Goal: Information Seeking & Learning: Learn about a topic

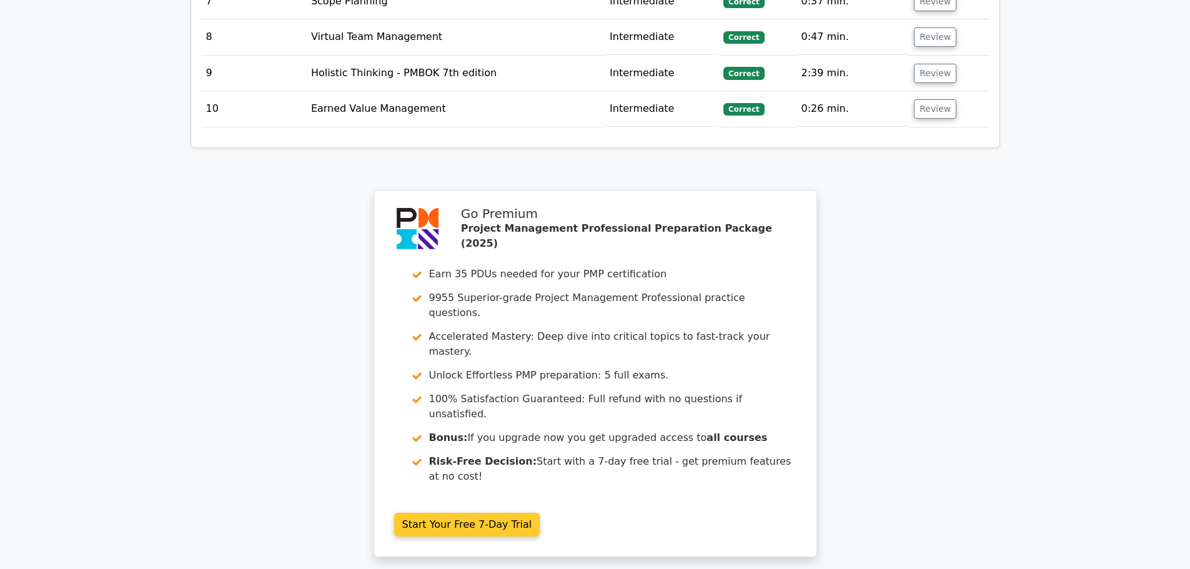
scroll to position [2161, 0]
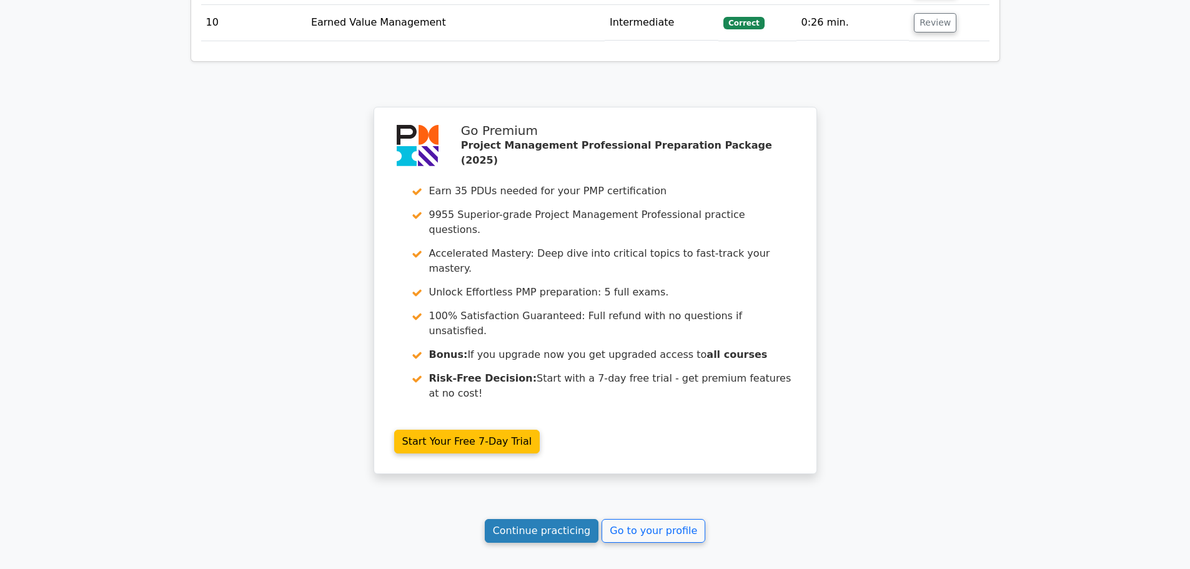
click at [529, 519] on link "Continue practicing" at bounding box center [542, 531] width 114 height 24
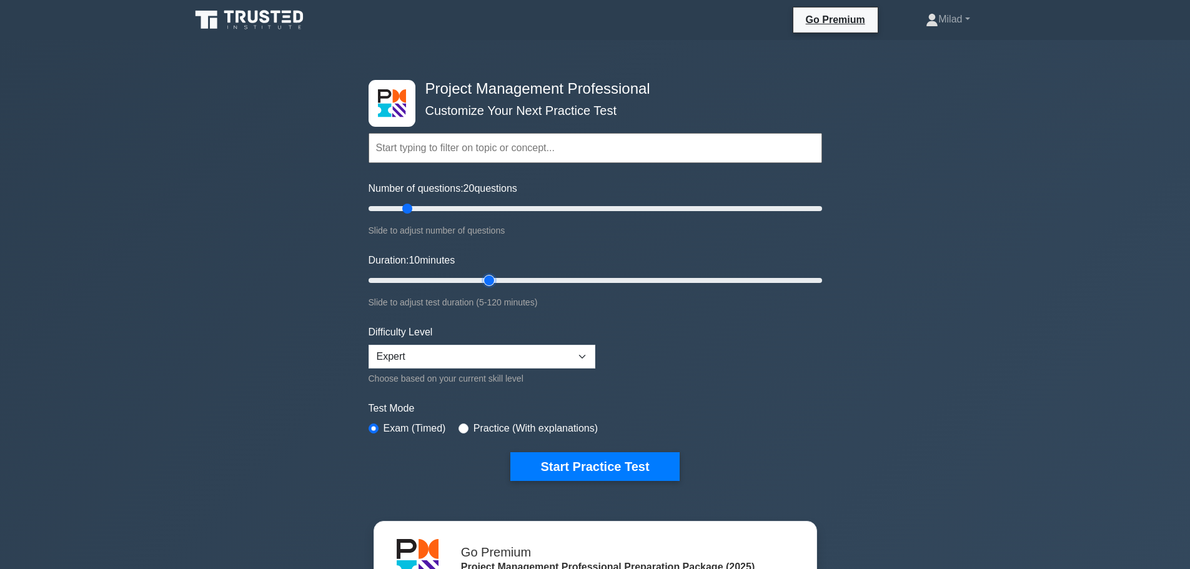
click at [486, 279] on input "Duration: 10 minutes" at bounding box center [594, 280] width 453 height 15
click at [495, 279] on input "Duration: 35 minutes" at bounding box center [594, 280] width 453 height 15
type input "40"
click at [499, 278] on input "Duration: 35 minutes" at bounding box center [594, 280] width 453 height 15
click at [561, 356] on select "Beginner Intermediate Expert" at bounding box center [481, 357] width 227 height 24
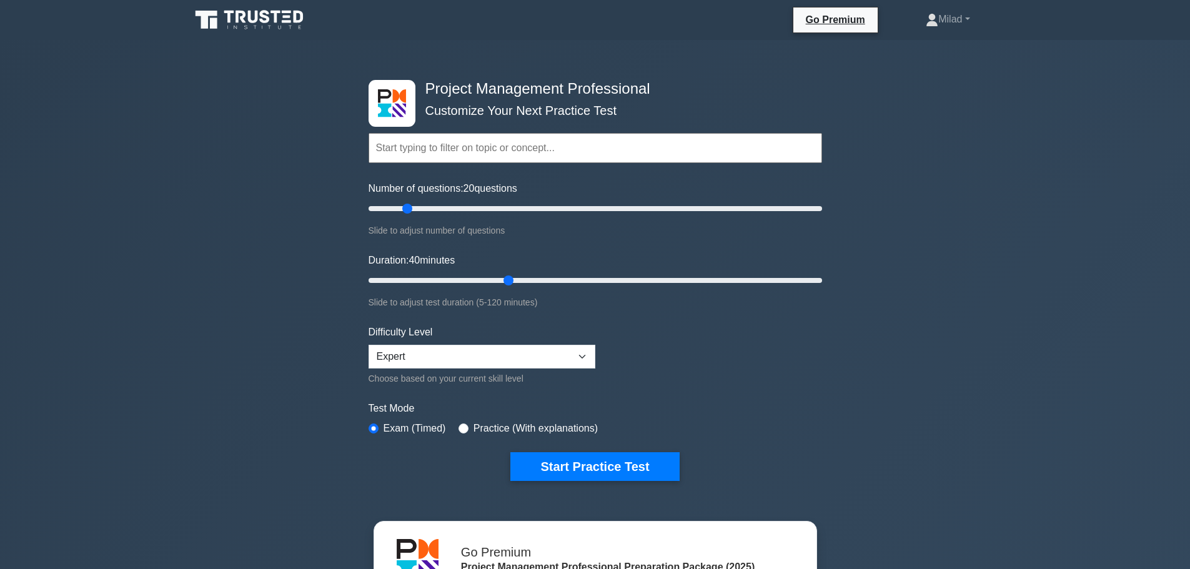
click at [700, 381] on form "Topics Scope Management Time Management Cost Management Quality Management Risk…" at bounding box center [594, 288] width 453 height 386
click at [557, 463] on button "Start Practice Test" at bounding box center [594, 466] width 169 height 29
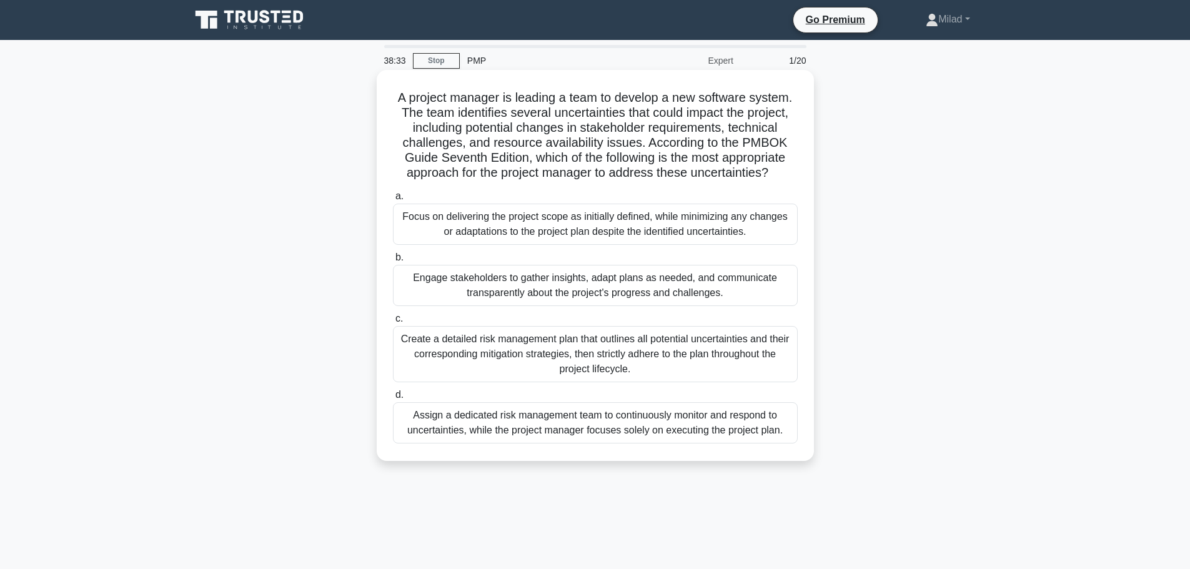
click at [487, 290] on div "Engage stakeholders to gather insights, adapt plans as needed, and communicate …" at bounding box center [595, 285] width 405 height 41
click at [393, 262] on input "b. Engage stakeholders to gather insights, adapt plans as needed, and communica…" at bounding box center [393, 258] width 0 height 8
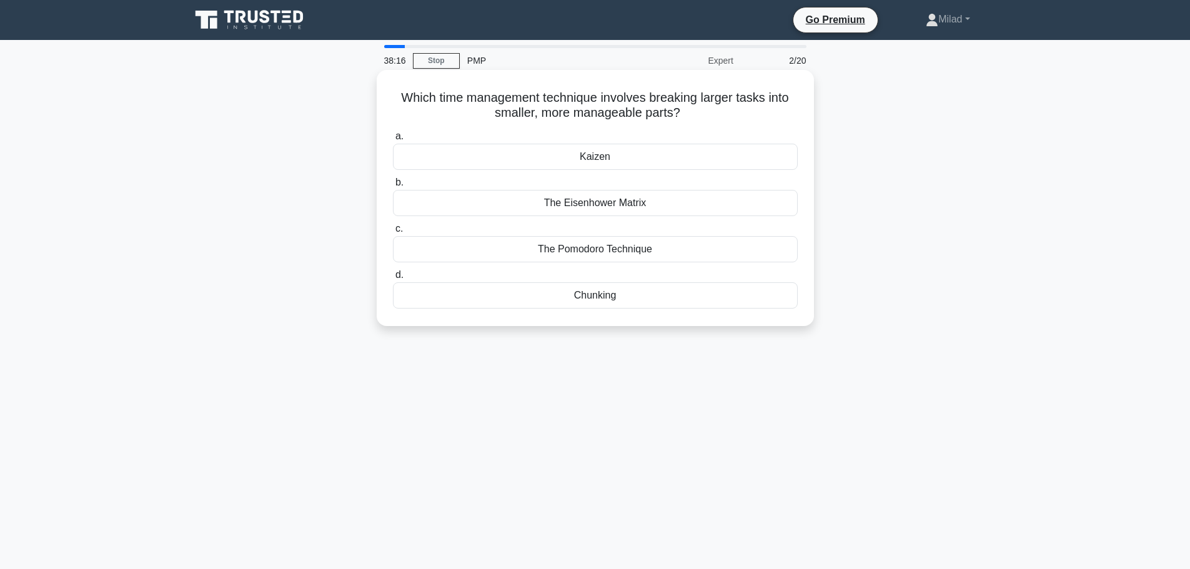
click at [600, 290] on div "Chunking" at bounding box center [595, 295] width 405 height 26
click at [393, 279] on input "d. Chunking" at bounding box center [393, 275] width 0 height 8
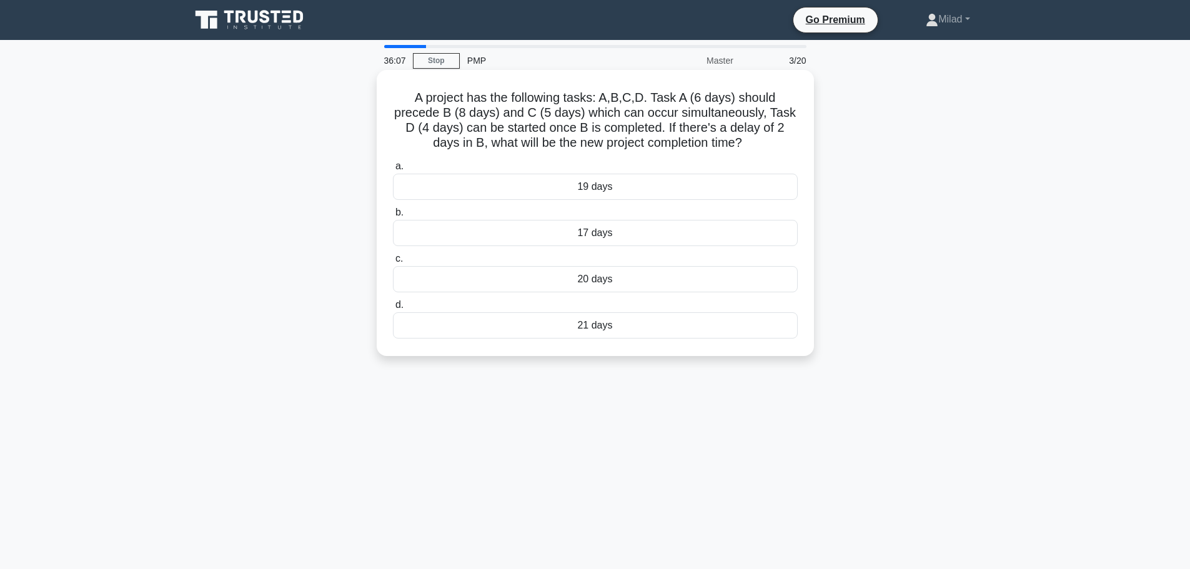
click at [605, 330] on div "21 days" at bounding box center [595, 325] width 405 height 26
click at [393, 309] on input "d. 21 days" at bounding box center [393, 305] width 0 height 8
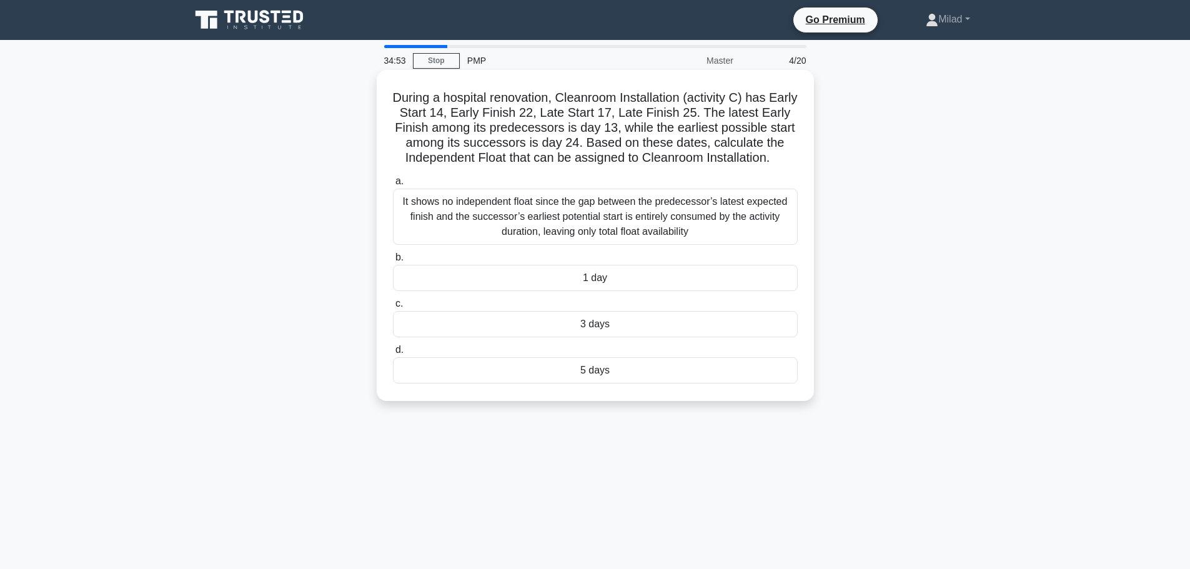
click at [560, 111] on h5 "During a hospital renovation, Cleanroom Installation (activity C) has Early Sta…" at bounding box center [595, 128] width 407 height 76
click at [635, 116] on h5 "During a hospital renovation, Cleanroom Installation (activity C) has Early Sta…" at bounding box center [595, 128] width 407 height 76
click at [467, 111] on h5 "During a hospital renovation, Cleanroom Installation (activity C) has Early Sta…" at bounding box center [595, 128] width 407 height 76
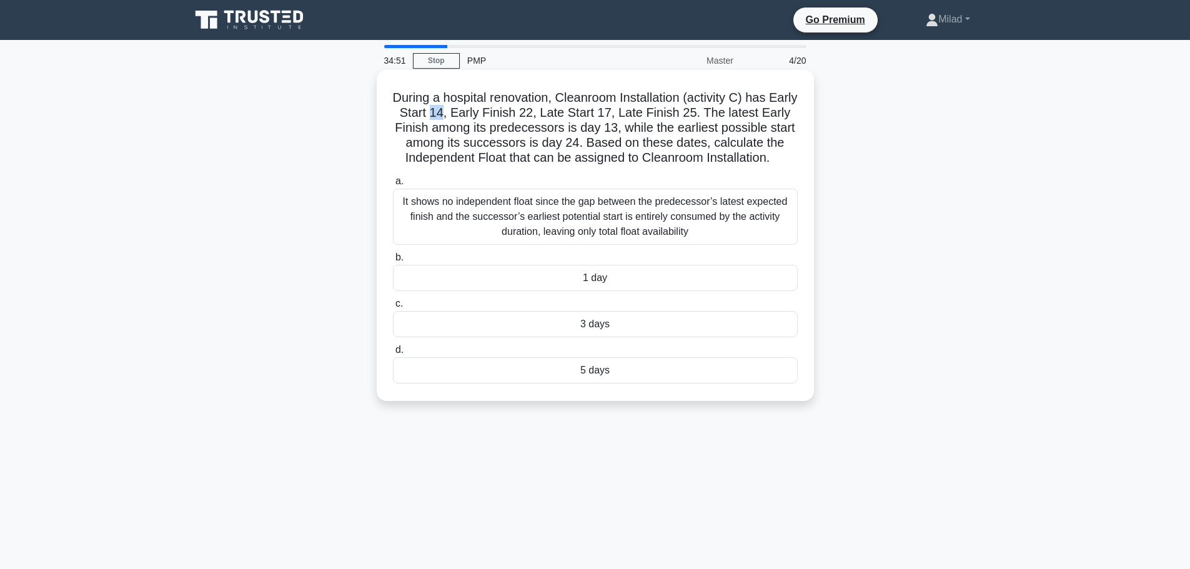
click at [467, 111] on h5 "During a hospital renovation, Cleanroom Installation (activity C) has Early Sta…" at bounding box center [595, 128] width 407 height 76
click at [640, 325] on div "3 days" at bounding box center [595, 324] width 405 height 26
click at [393, 308] on input "c. 3 days" at bounding box center [393, 304] width 0 height 8
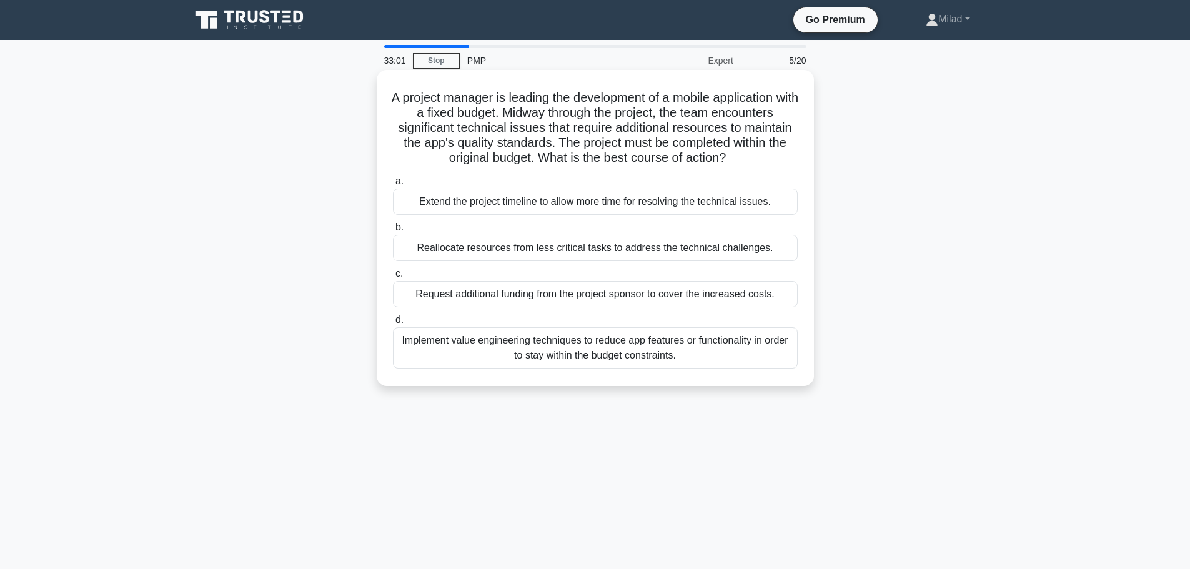
click at [744, 111] on h5 "A project manager is leading the development of a mobile application with a fix…" at bounding box center [595, 128] width 407 height 76
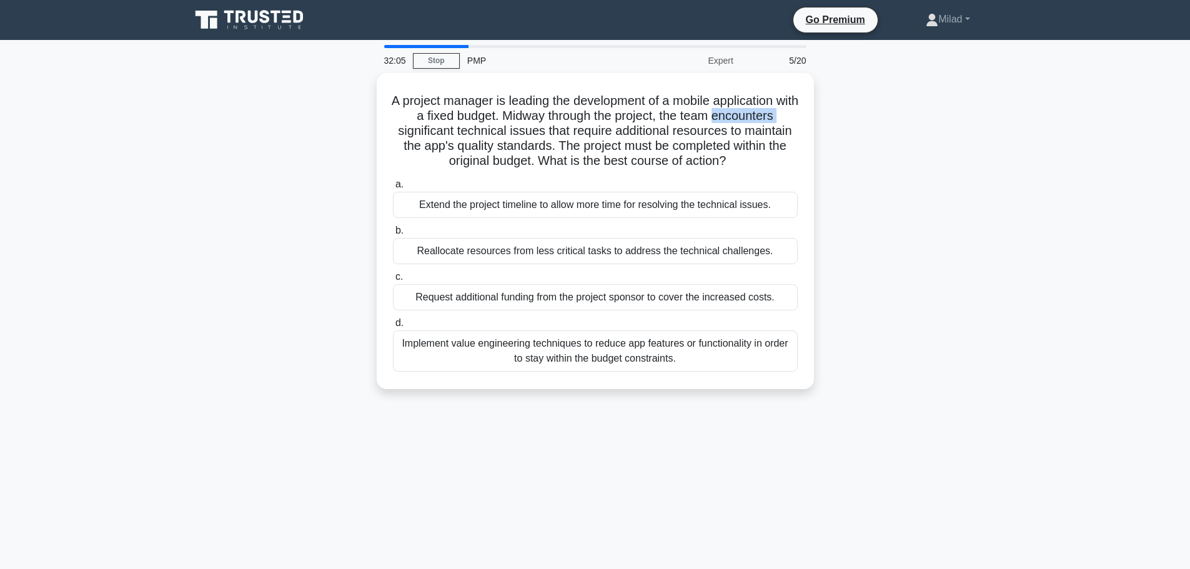
drag, startPoint x: 396, startPoint y: 96, endPoint x: 806, endPoint y: 426, distance: 525.9
click at [806, 426] on div "32:05 Stop PMP Expert 5/20 A project manager is leading the development of a mo…" at bounding box center [595, 357] width 824 height 625
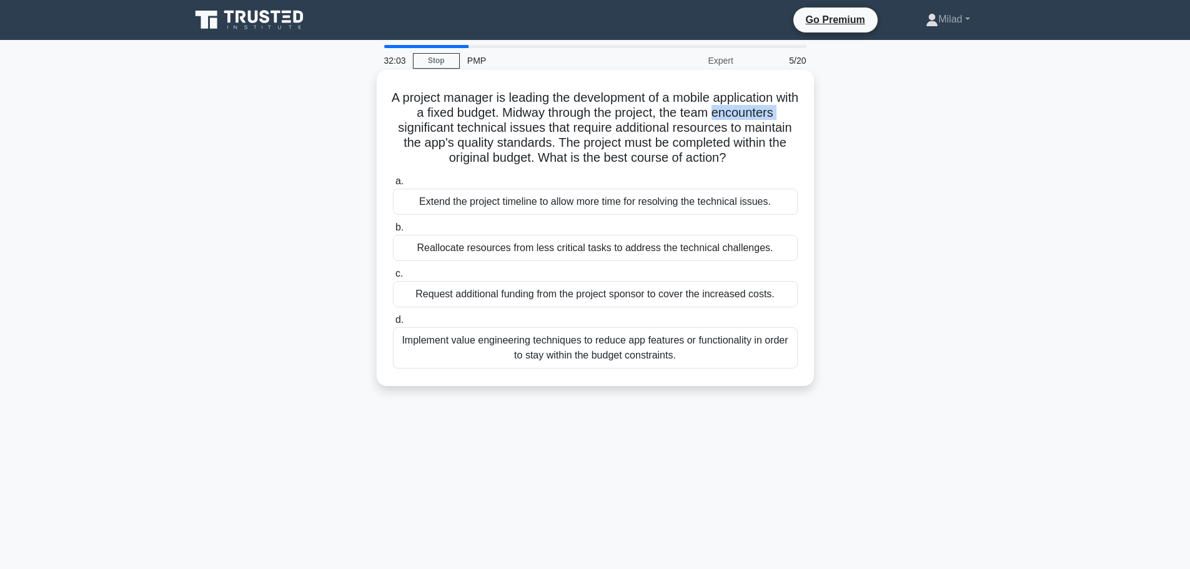
copy div "A project manager is leading the development of a mobile application with a fix…"
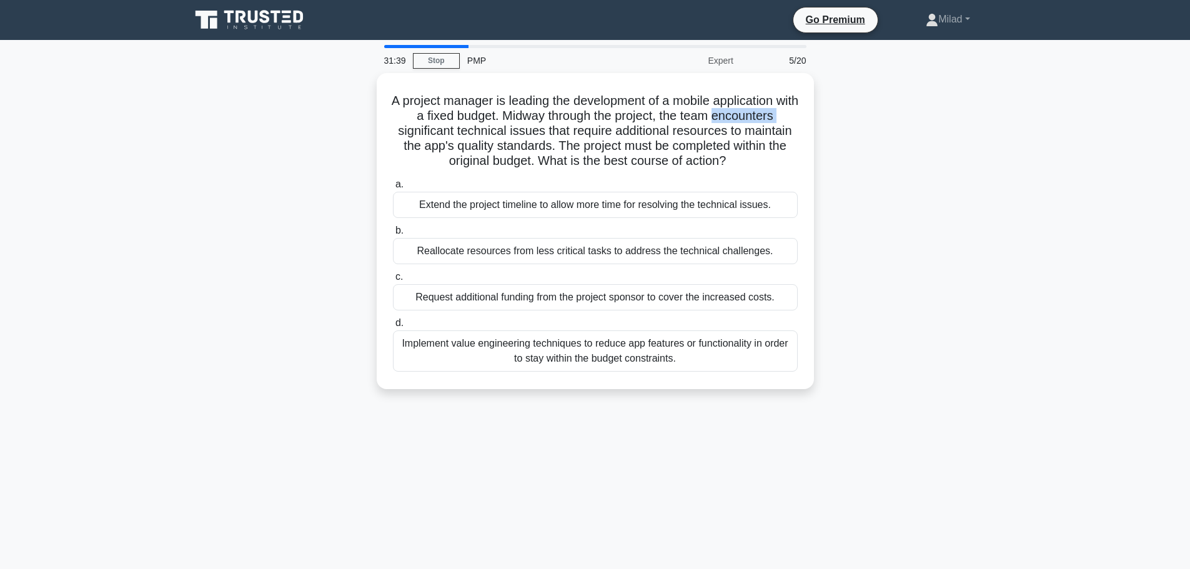
click at [979, 329] on div "A project manager is leading the development of a mobile application with a fix…" at bounding box center [595, 238] width 824 height 331
click at [917, 400] on div "A project manager is leading the development of a mobile application with a fix…" at bounding box center [595, 238] width 824 height 331
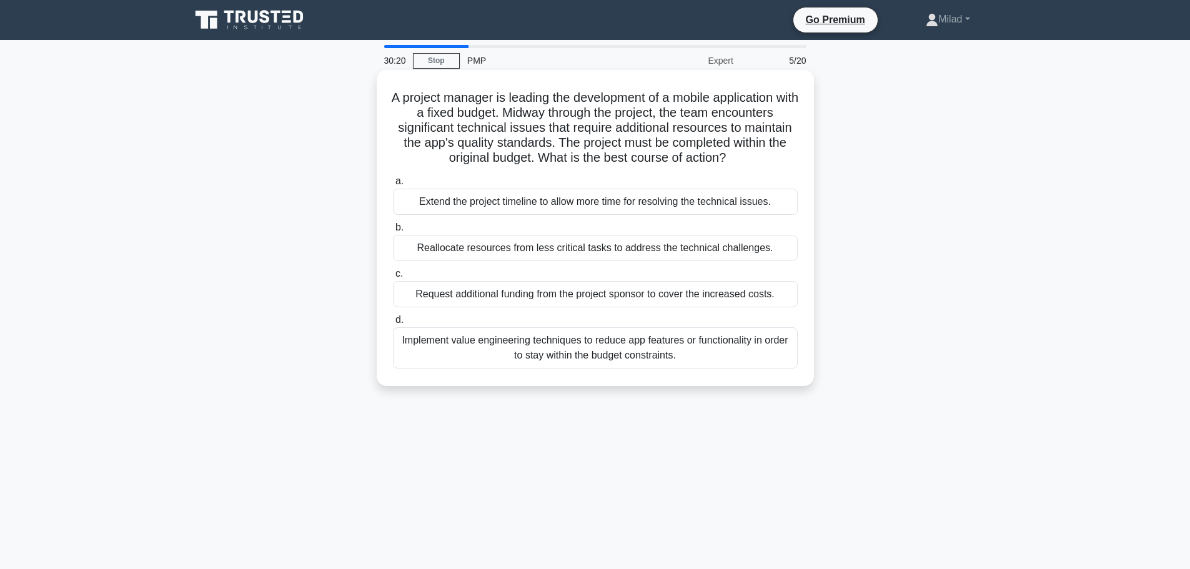
click at [633, 345] on div "Implement value engineering techniques to reduce app features or functionality …" at bounding box center [595, 347] width 405 height 41
click at [393, 324] on input "d. Implement value engineering techniques to reduce app features or functionali…" at bounding box center [393, 320] width 0 height 8
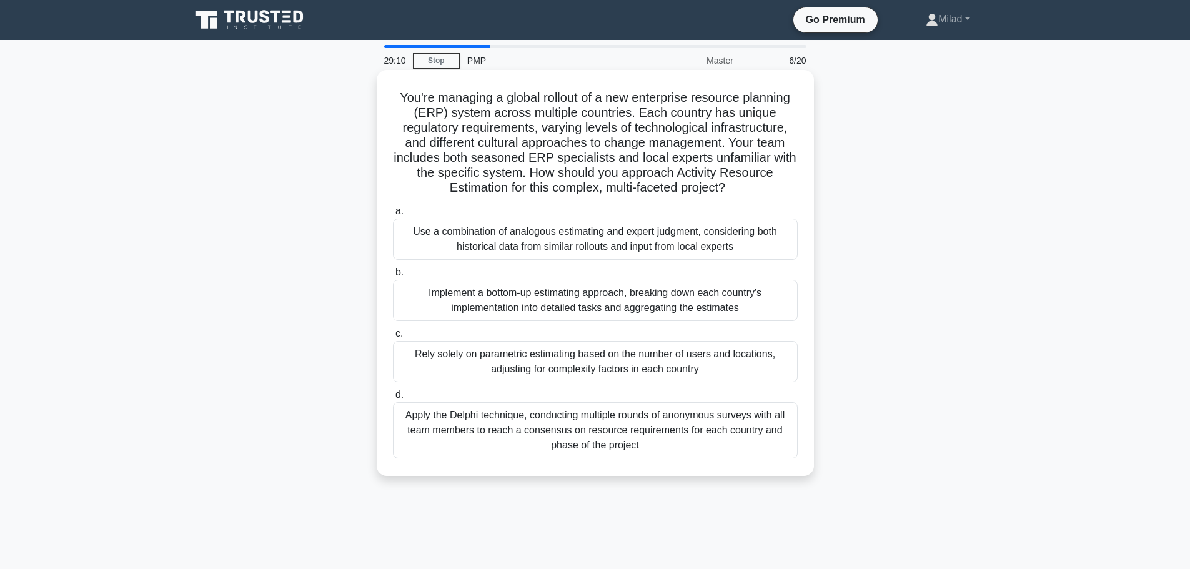
drag, startPoint x: 661, startPoint y: 184, endPoint x: 655, endPoint y: 192, distance: 9.8
click at [655, 192] on h5 "You're managing a global rollout of a new enterprise resource planning (ERP) sy…" at bounding box center [595, 143] width 407 height 106
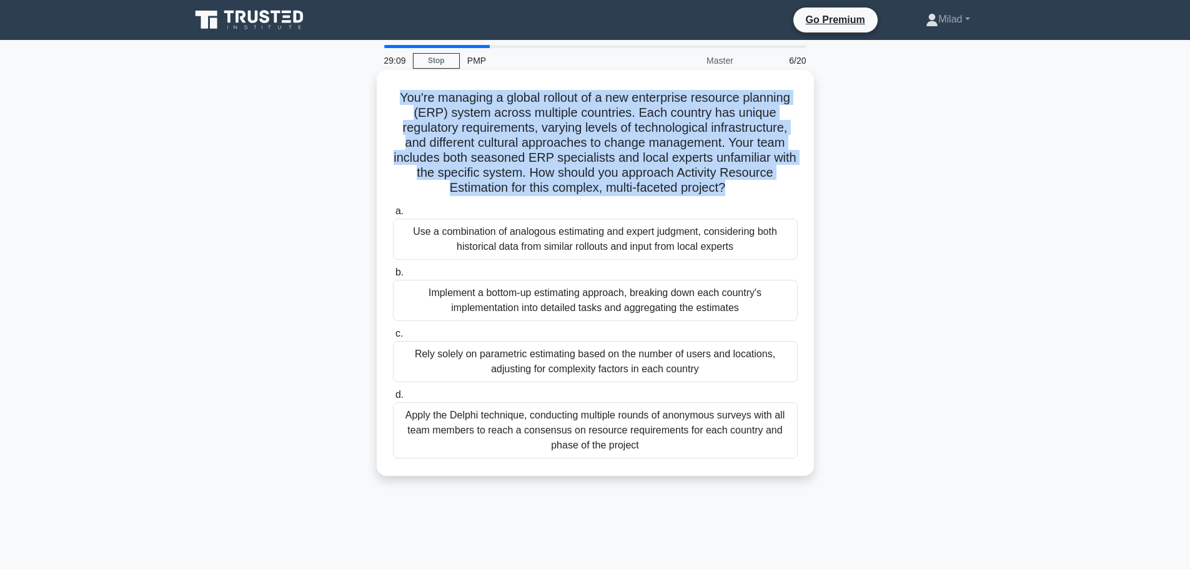
click at [655, 192] on h5 "You're managing a global rollout of a new enterprise resource planning (ERP) sy…" at bounding box center [595, 143] width 407 height 106
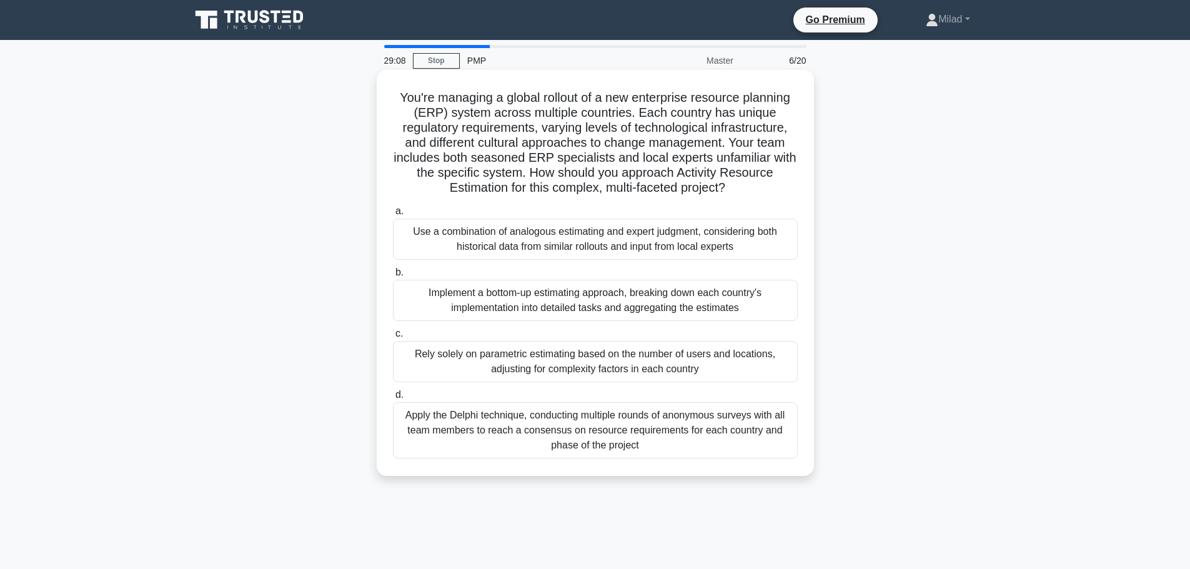
click at [655, 192] on h5 "You're managing a global rollout of a new enterprise resource planning (ERP) sy…" at bounding box center [595, 143] width 407 height 106
click at [663, 191] on h5 "You're managing a global rollout of a new enterprise resource planning (ERP) sy…" at bounding box center [595, 143] width 407 height 106
drag, startPoint x: 603, startPoint y: 190, endPoint x: 724, endPoint y: 192, distance: 120.6
click at [724, 192] on h5 "You're managing a global rollout of a new enterprise resource planning (ERP) sy…" at bounding box center [595, 143] width 407 height 106
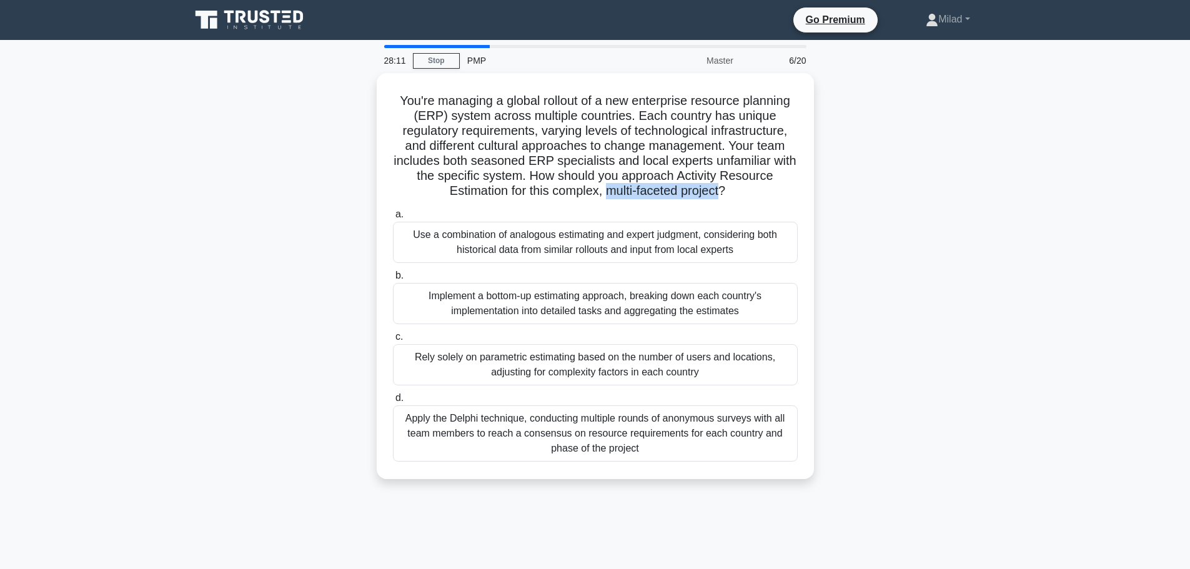
click at [932, 285] on div "You're managing a global rollout of a new enterprise resource planning (ERP) sy…" at bounding box center [595, 283] width 824 height 421
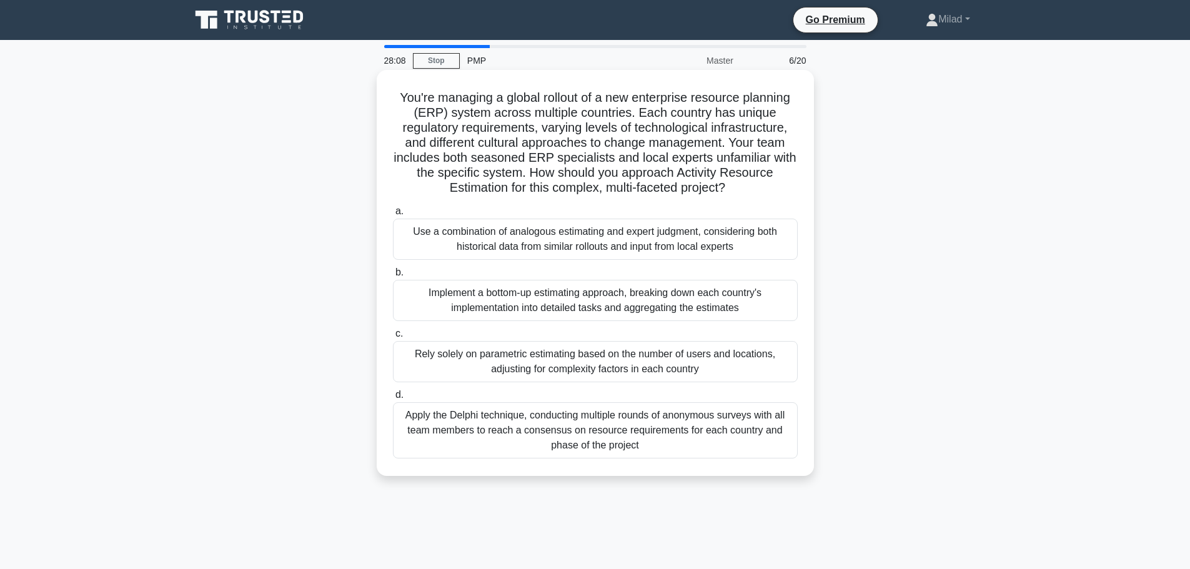
drag, startPoint x: 395, startPoint y: 96, endPoint x: 803, endPoint y: 469, distance: 553.0
click at [803, 469] on div "You're managing a global rollout of a new enterprise resource planning (ERP) sy…" at bounding box center [595, 273] width 427 height 396
copy div "You're managing a global rollout of a new enterprise resource planning (ERP) sy…"
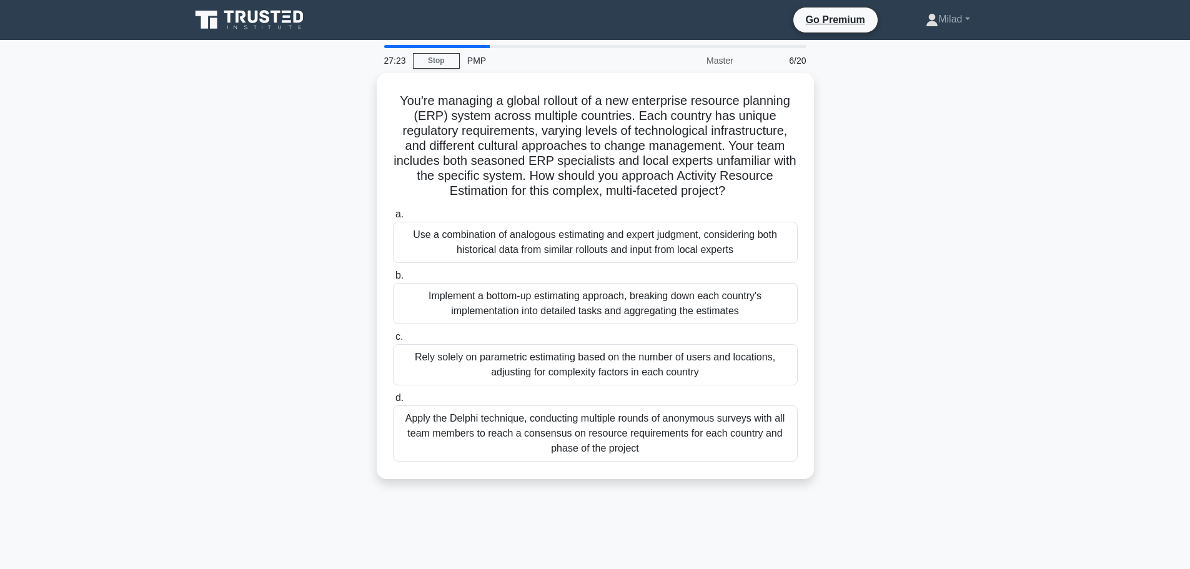
click at [972, 338] on div "You're managing a global rollout of a new enterprise resource planning (ERP) sy…" at bounding box center [595, 283] width 824 height 421
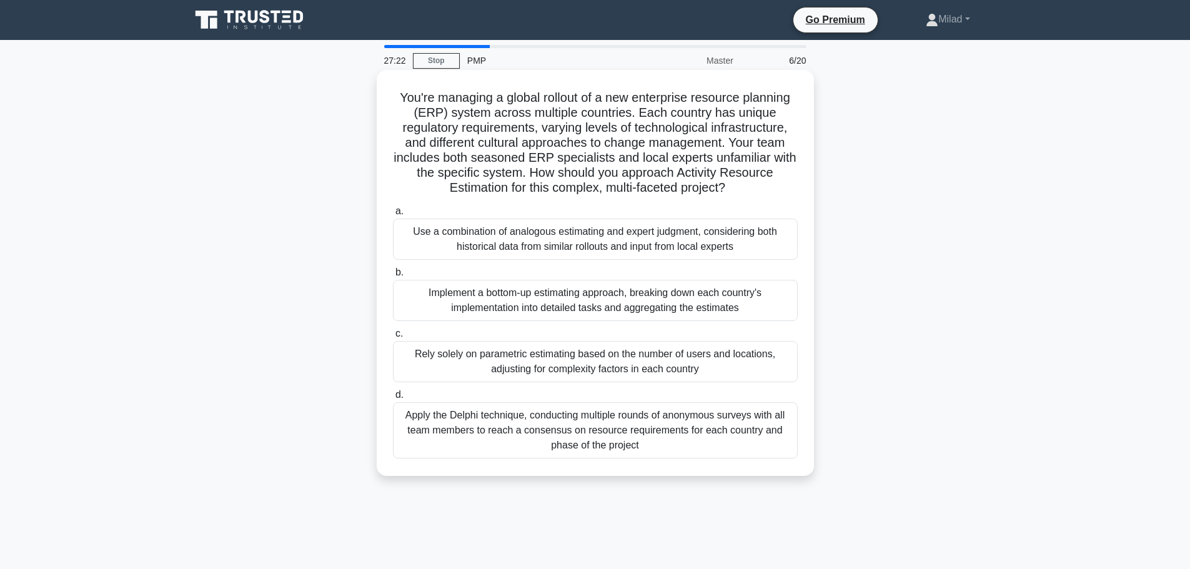
click at [702, 240] on div "Use a combination of analogous estimating and expert judgment, considering both…" at bounding box center [595, 239] width 405 height 41
click at [393, 215] on input "a. Use a combination of analogous estimating and expert judgment, considering b…" at bounding box center [393, 211] width 0 height 8
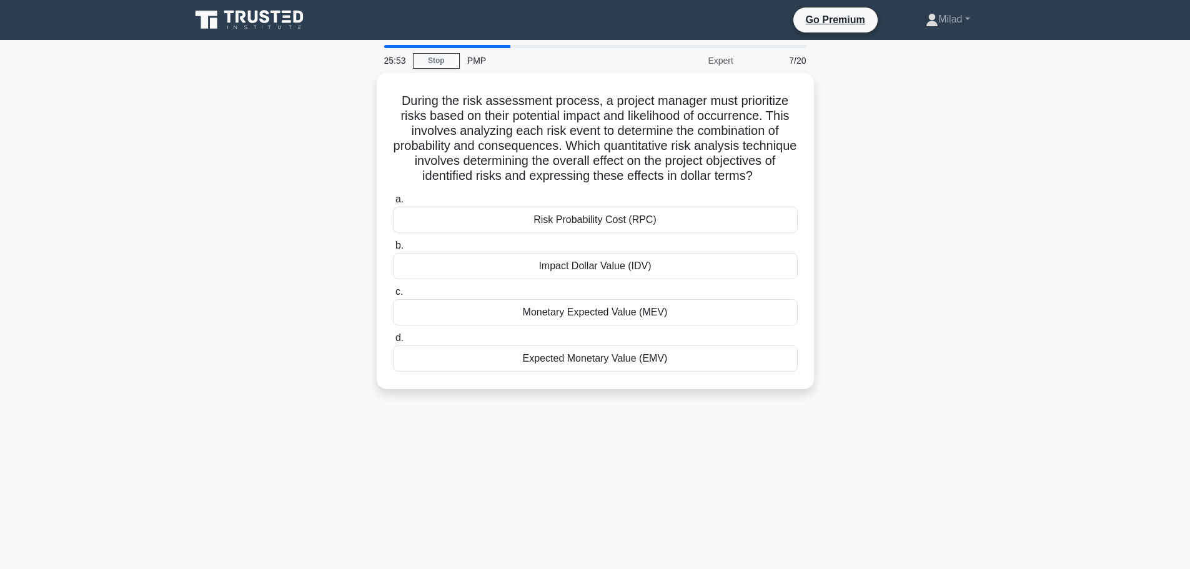
drag, startPoint x: 398, startPoint y: 97, endPoint x: 725, endPoint y: 408, distance: 451.0
click at [725, 404] on div "During the risk assessment process, a project manager must prioritize risks bas…" at bounding box center [595, 238] width 824 height 331
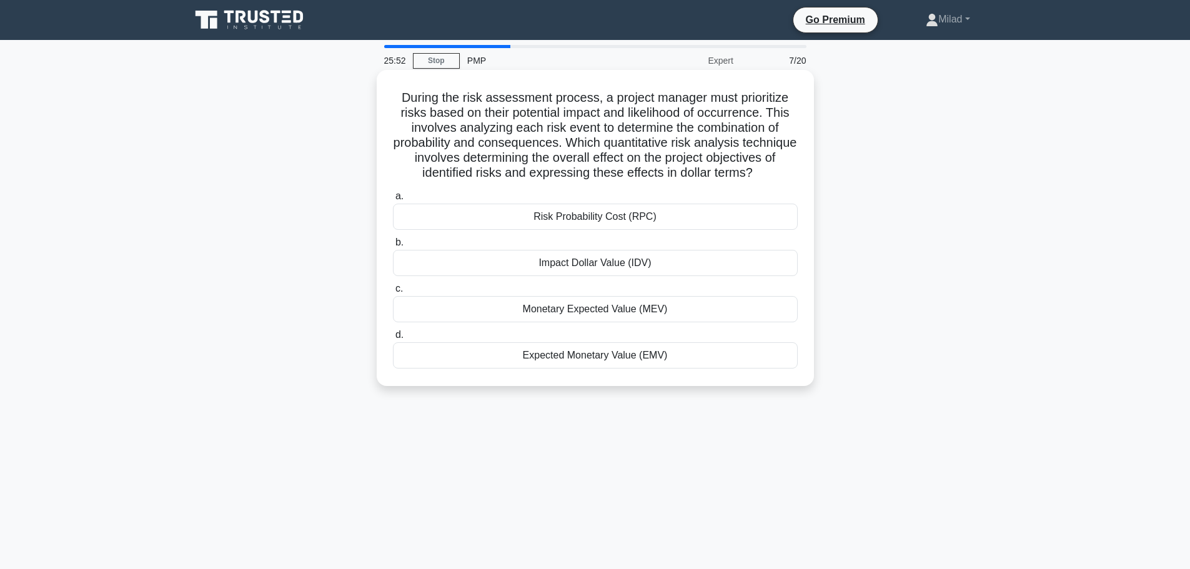
copy div "During the risk assessment process, a project manager must prioritize risks bas…"
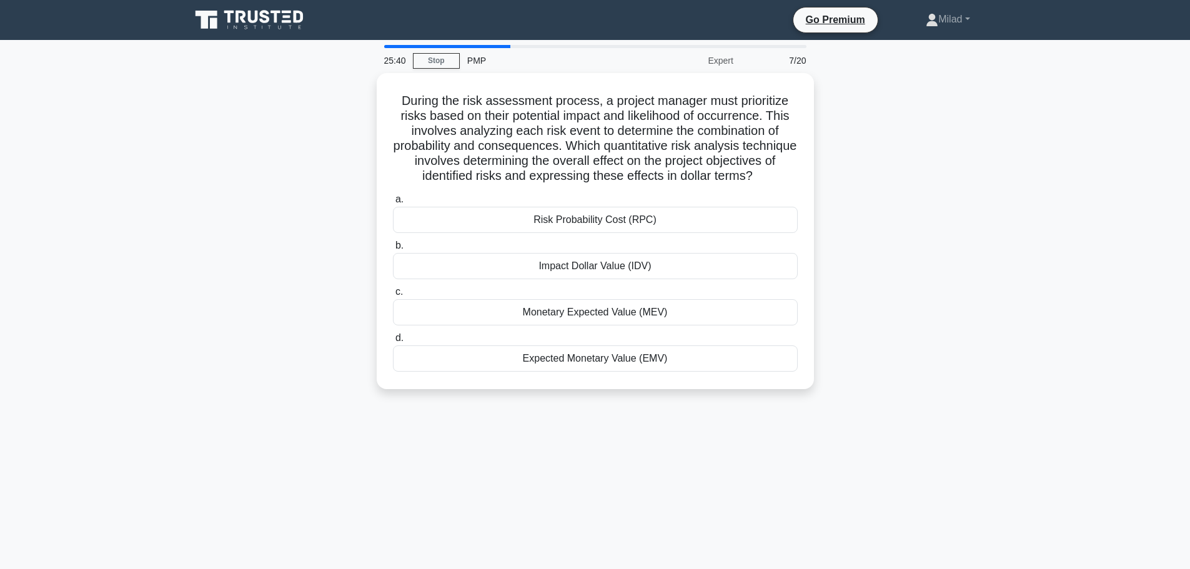
click at [727, 448] on div "25:40 Stop PMP Expert 7/20 During the risk assessment process, a project manage…" at bounding box center [595, 357] width 824 height 625
click at [961, 319] on div "During the risk assessment process, a project manager must prioritize risks bas…" at bounding box center [595, 238] width 824 height 331
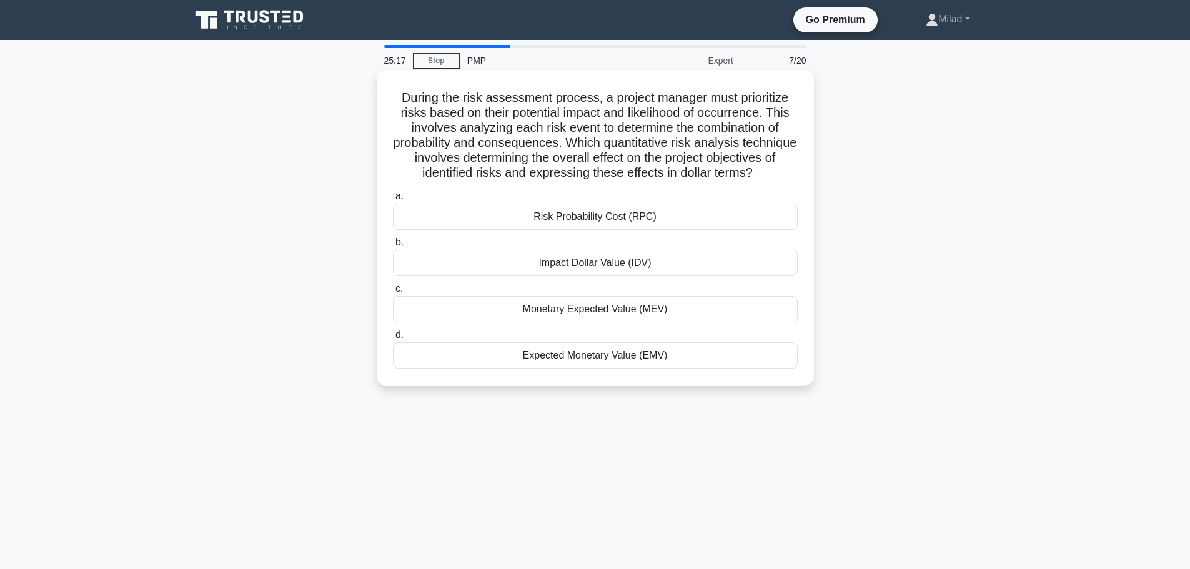
click at [615, 368] on div "Expected Monetary Value (EMV)" at bounding box center [595, 355] width 405 height 26
click at [393, 339] on input "d. Expected Monetary Value (EMV)" at bounding box center [393, 335] width 0 height 8
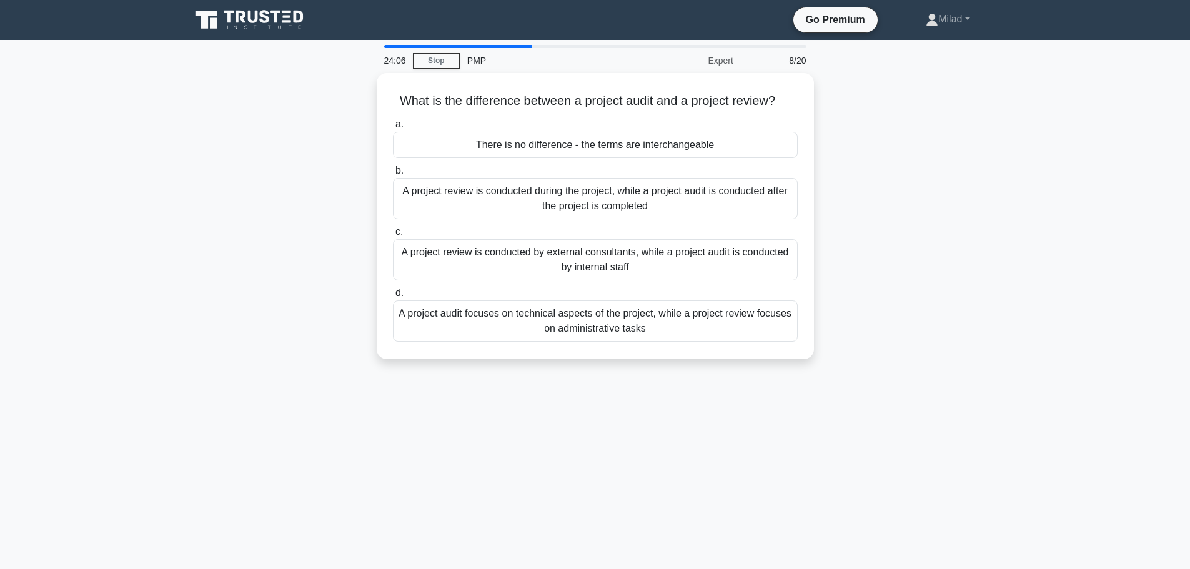
drag, startPoint x: 391, startPoint y: 94, endPoint x: 838, endPoint y: 369, distance: 524.9
click at [838, 369] on div "What is the difference between a project audit and a project review? .spinner_0…" at bounding box center [595, 223] width 824 height 301
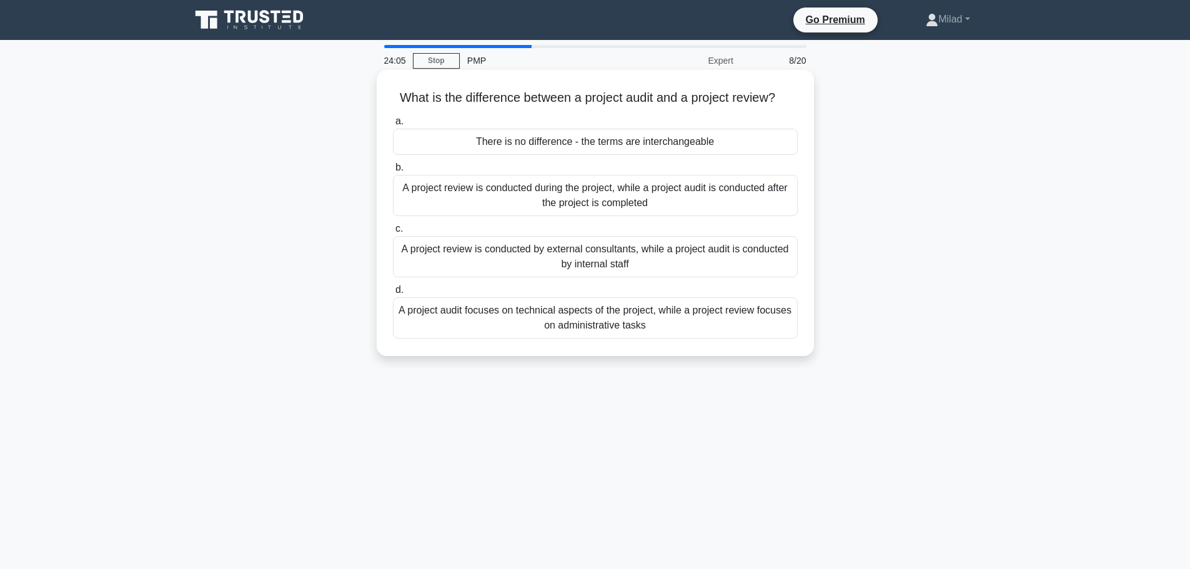
copy div "What is the difference between a project audit and a project review? .spinner_0…"
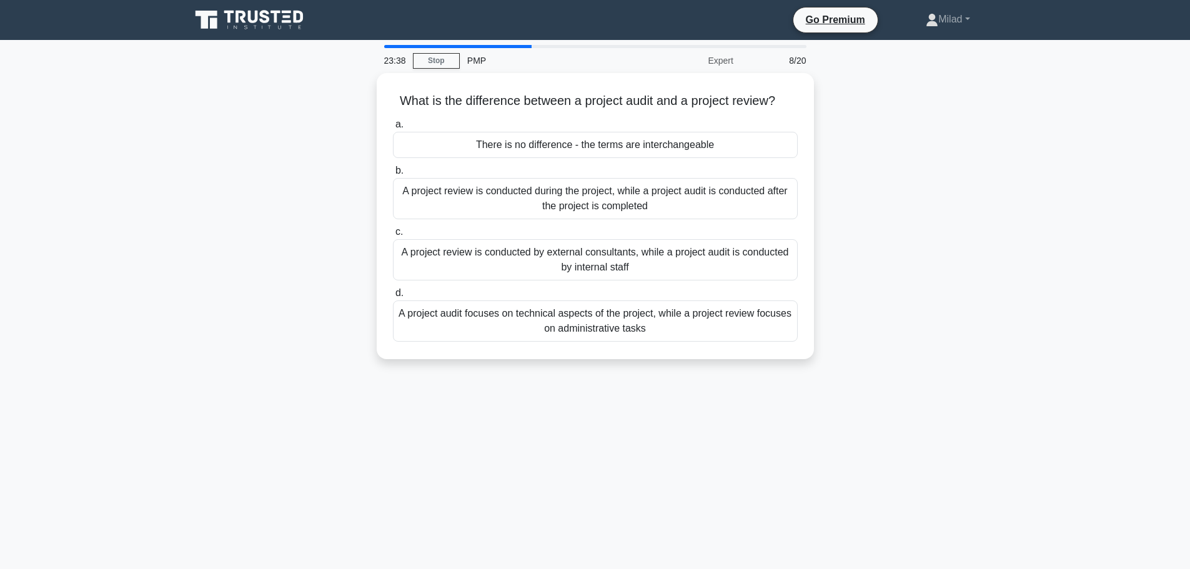
click at [884, 415] on div "23:38 Stop PMP Expert 8/20 What is the difference between a project audit and a…" at bounding box center [595, 357] width 824 height 625
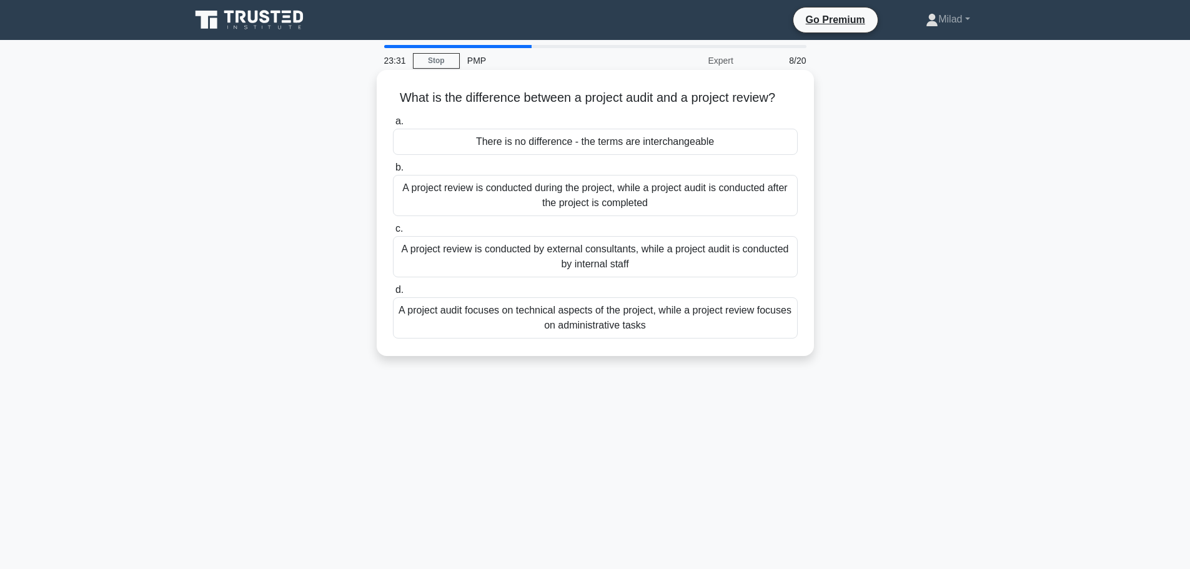
click at [569, 198] on div "A project review is conducted during the project, while a project audit is cond…" at bounding box center [595, 195] width 405 height 41
click at [393, 172] on input "b. A project review is conducted during the project, while a project audit is c…" at bounding box center [393, 168] width 0 height 8
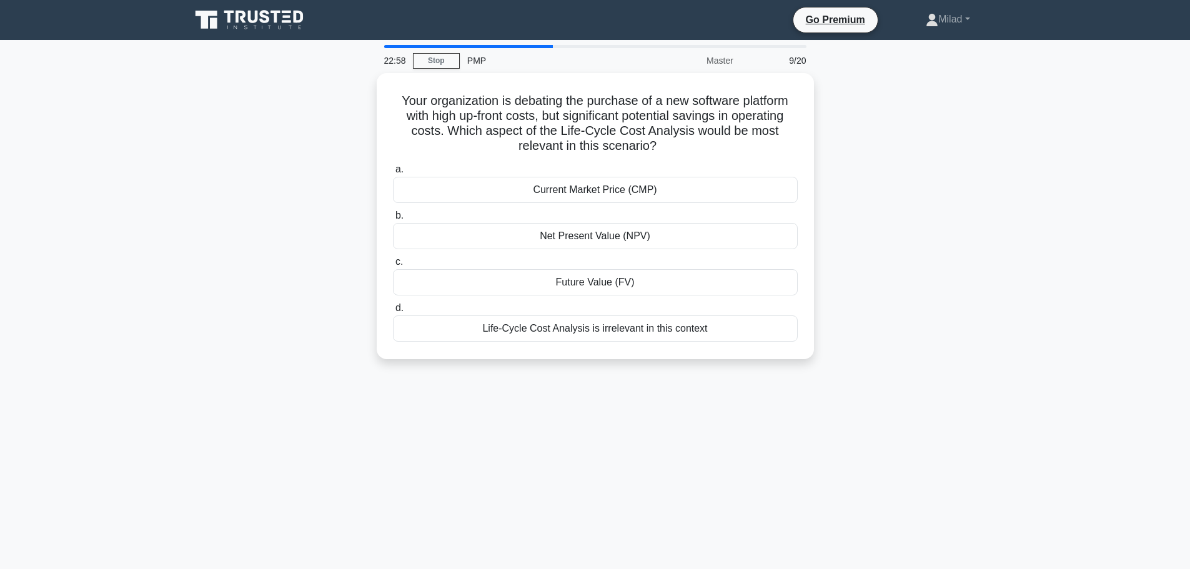
drag, startPoint x: 397, startPoint y: 96, endPoint x: 732, endPoint y: 390, distance: 445.2
click at [732, 390] on div "22:58 Stop PMP Master 9/20 Your organization is debating the purchase of a new …" at bounding box center [595, 357] width 824 height 625
copy div "Your organization is debating the purchase of a new software platform with high…"
click at [1052, 349] on main "22:49 Stop PMP Master 9/20 Your organization is debating the purchase of a new …" at bounding box center [595, 357] width 1190 height 635
click at [633, 235] on div "Net Present Value (NPV)" at bounding box center [595, 233] width 405 height 26
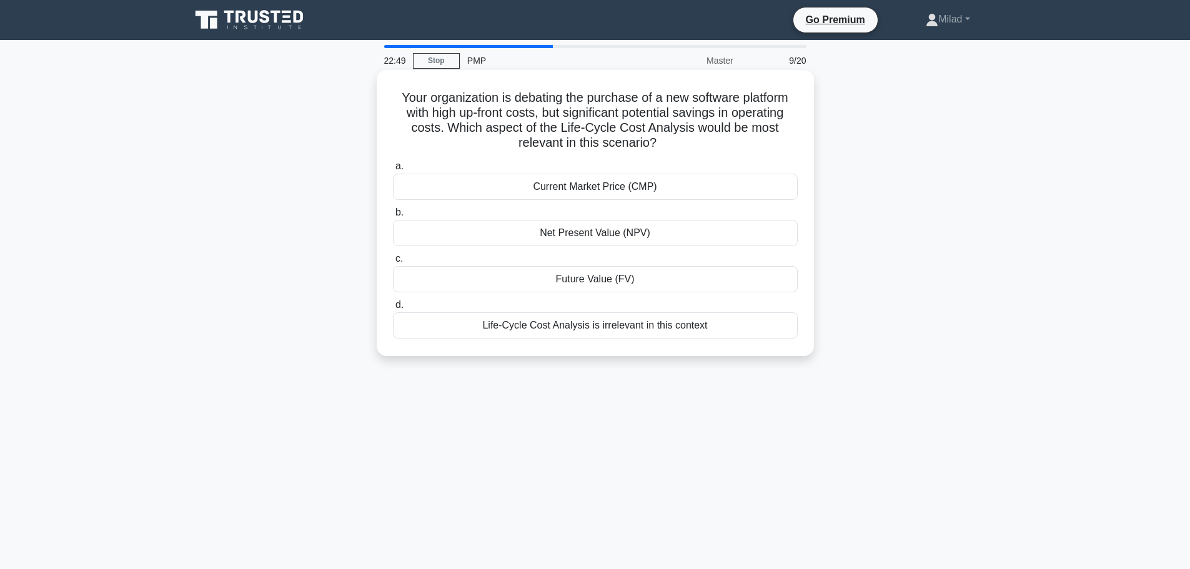
click at [393, 217] on input "b. Net Present Value (NPV)" at bounding box center [393, 213] width 0 height 8
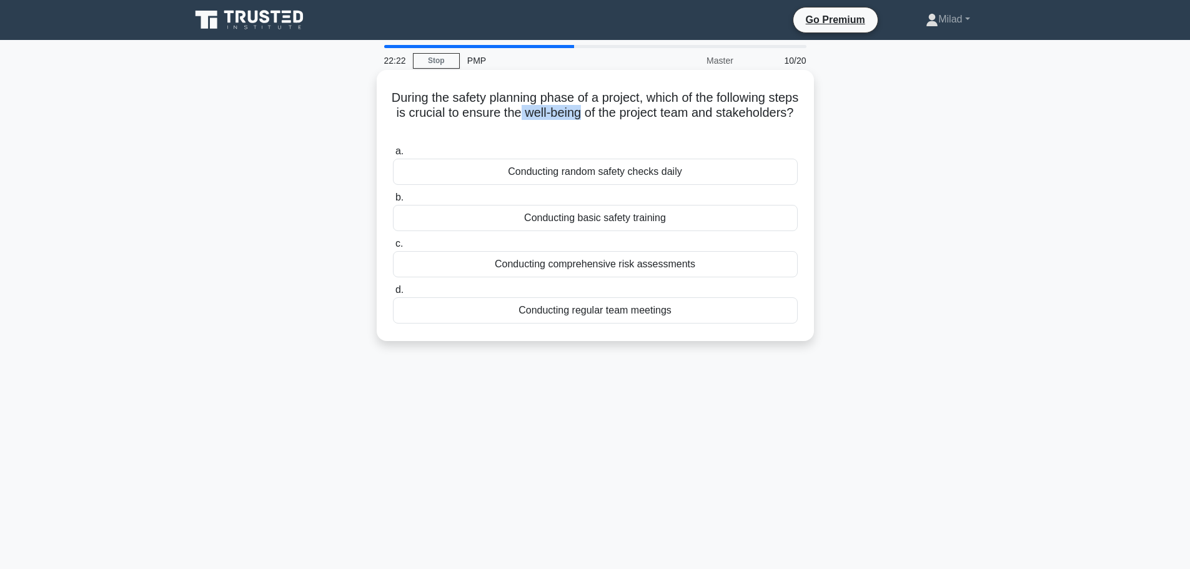
drag, startPoint x: 576, startPoint y: 116, endPoint x: 638, endPoint y: 117, distance: 61.9
click at [638, 117] on h5 "During the safety planning phase of a project, which of the following steps is …" at bounding box center [595, 113] width 407 height 46
click at [672, 121] on h5 "During the safety planning phase of a project, which of the following steps is …" at bounding box center [595, 113] width 407 height 46
drag, startPoint x: 401, startPoint y: 95, endPoint x: 712, endPoint y: 320, distance: 384.2
click at [712, 320] on div "During the safety planning phase of a project, which of the following steps is …" at bounding box center [595, 205] width 427 height 261
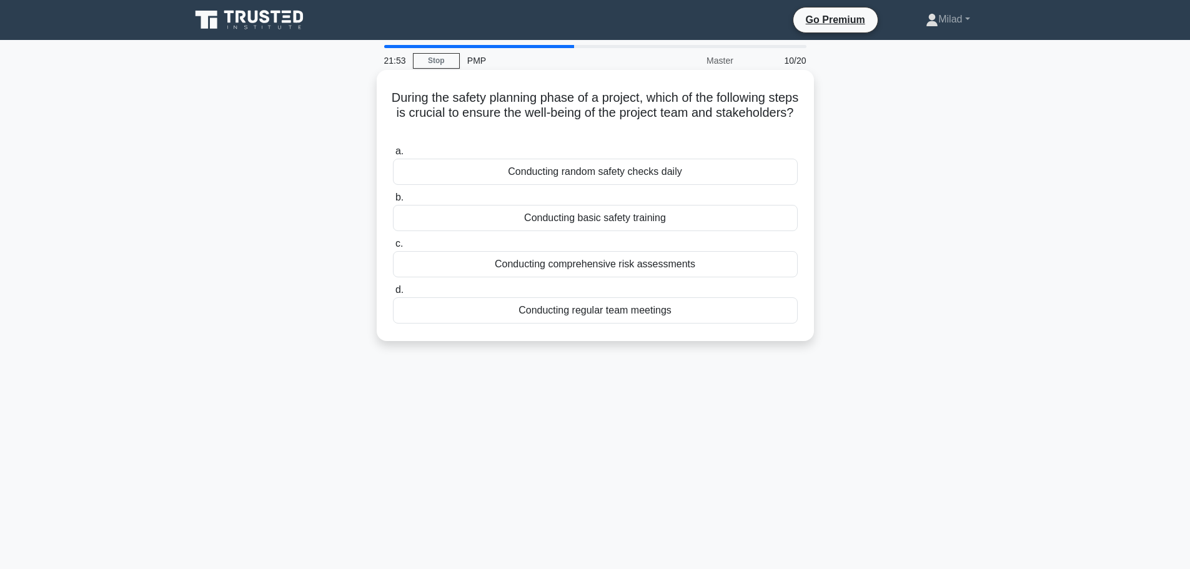
copy div "During the safety planning phase of a project, which of the following steps is …"
click at [967, 317] on div "During the safety planning phase of a project, which of the following steps is …" at bounding box center [595, 216] width 824 height 286
click at [651, 260] on div "Conducting comprehensive risk assessments" at bounding box center [595, 264] width 405 height 26
click at [393, 248] on input "c. Conducting comprehensive risk assessments" at bounding box center [393, 244] width 0 height 8
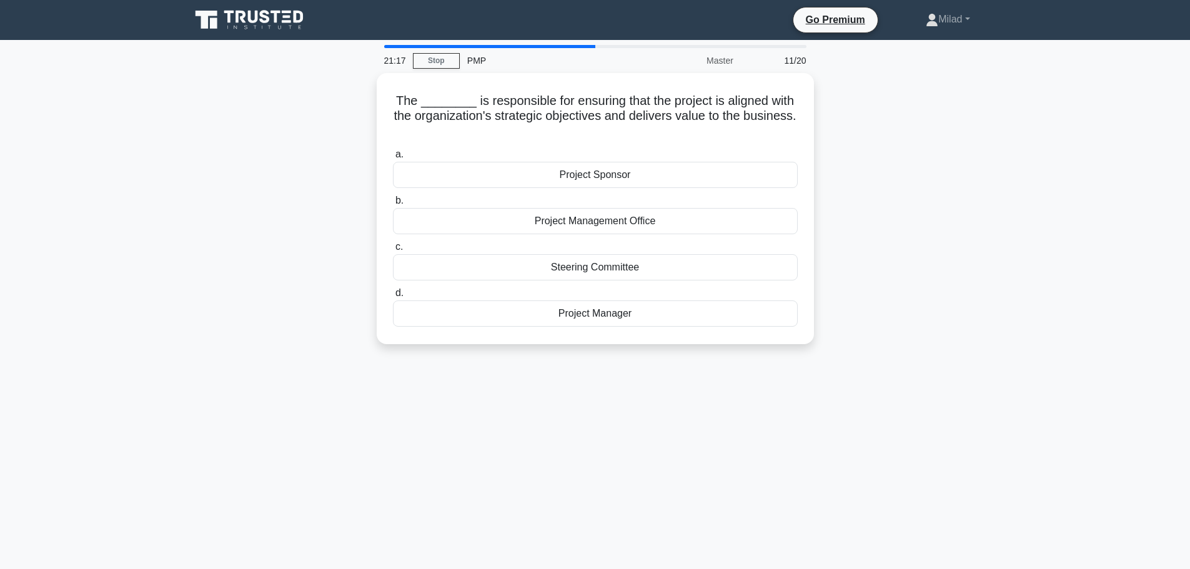
drag, startPoint x: 400, startPoint y: 97, endPoint x: 727, endPoint y: 360, distance: 418.9
click at [727, 359] on div "The ________ is responsible for ensuring that the project is aligned with the o…" at bounding box center [595, 216] width 824 height 286
copy div "The ________ is responsible for ensuring that the project is aligned with the o…"
click at [987, 404] on div "21:03 Stop PMP Master 11/20 The ________ is responsible for ensuring that the p…" at bounding box center [595, 357] width 824 height 625
click at [571, 176] on div "Project Sponsor" at bounding box center [595, 172] width 405 height 26
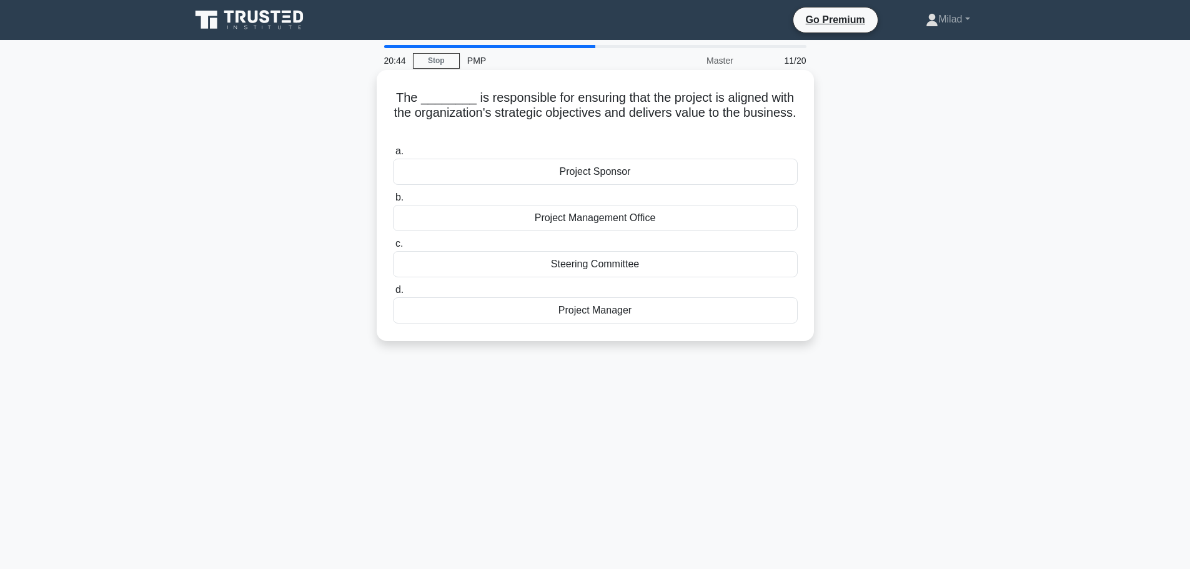
click at [393, 156] on input "a. Project Sponsor" at bounding box center [393, 151] width 0 height 8
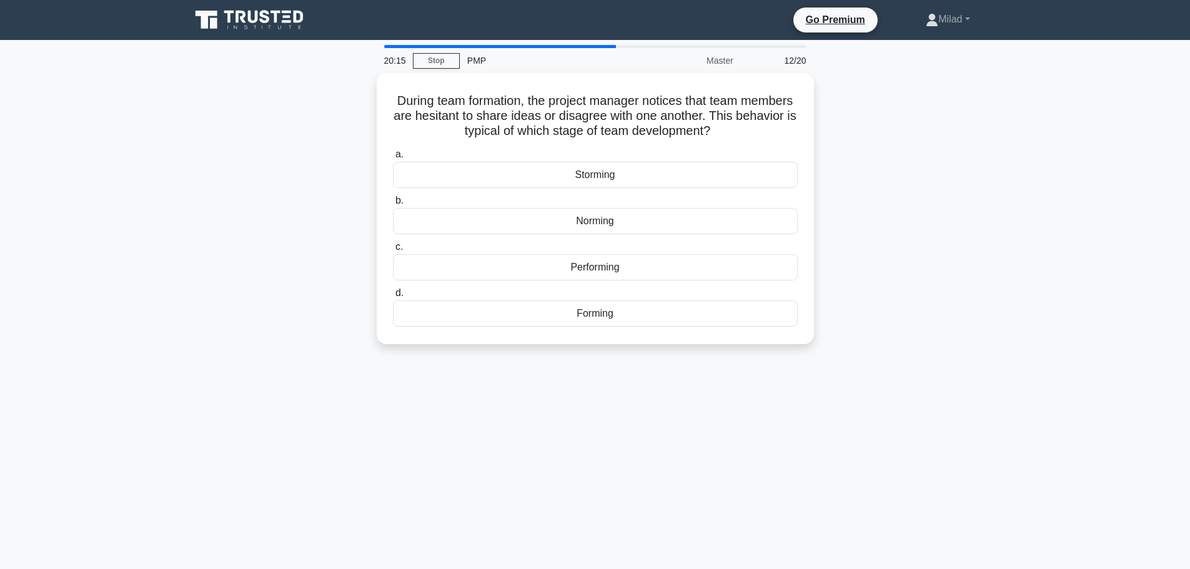
drag, startPoint x: 420, startPoint y: 96, endPoint x: 646, endPoint y: 344, distance: 335.6
click at [646, 344] on div "During team formation, the project manager notices that team members are hesita…" at bounding box center [595, 208] width 437 height 271
copy div "During team formation, the project manager notices that team members are hesita…"
click at [749, 443] on div "20:02 Stop PMP Master 12/20 During team formation, the project manager notices …" at bounding box center [595, 357] width 824 height 625
click at [618, 319] on div "Forming" at bounding box center [595, 310] width 405 height 26
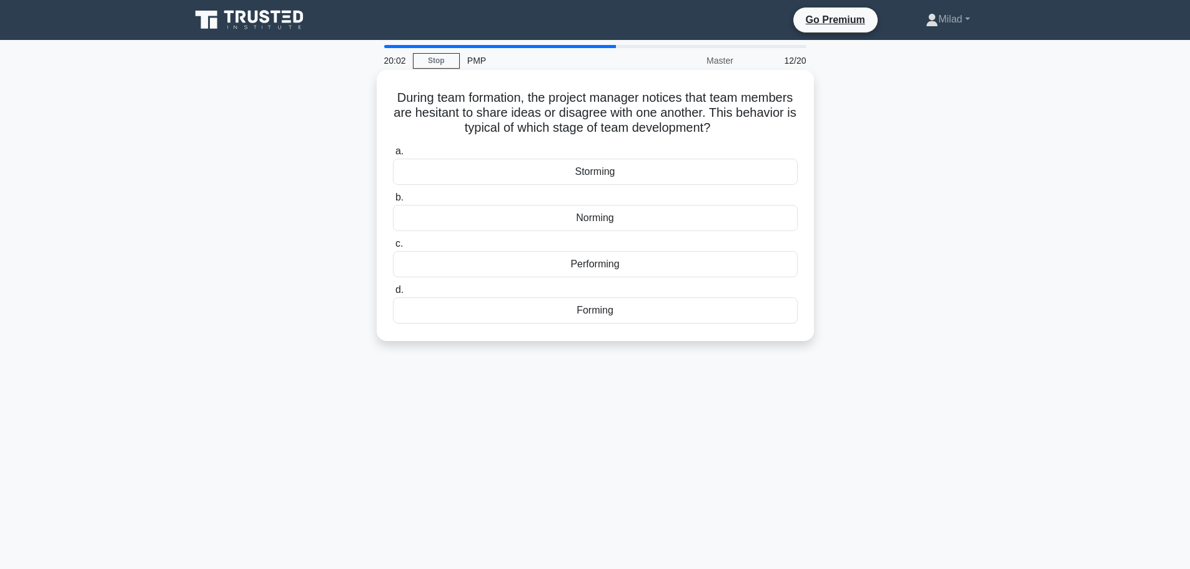
click at [393, 294] on input "d. Forming" at bounding box center [393, 290] width 0 height 8
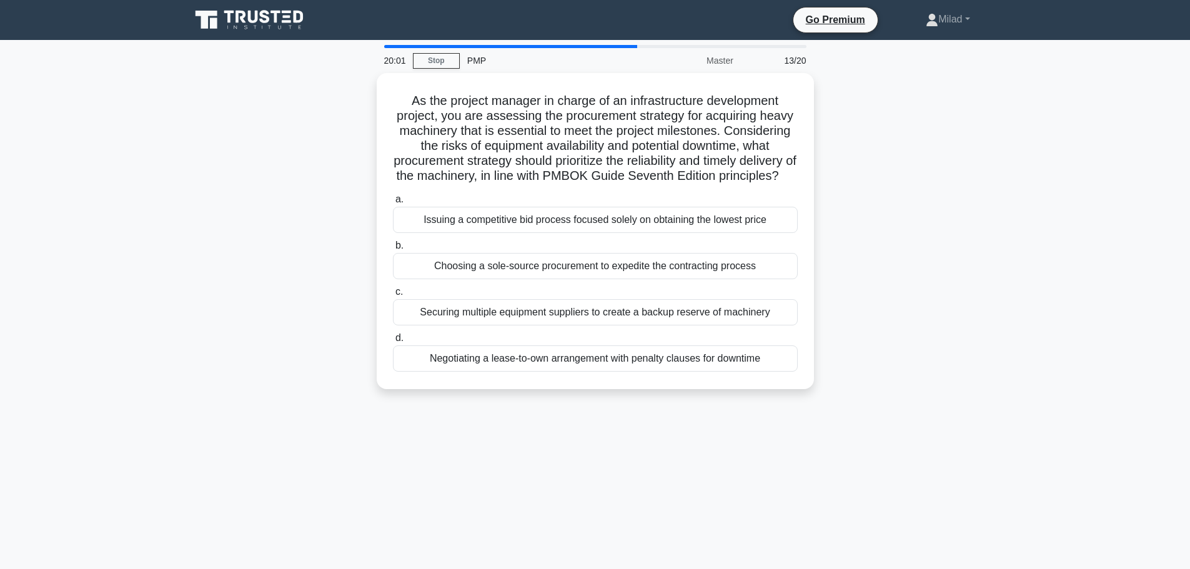
click at [784, 462] on div "20:01 Stop PMP Master 13/20 As the project manager in charge of an infrastructu…" at bounding box center [595, 357] width 824 height 625
click at [889, 368] on div "As the project manager in charge of an infrastructure development project, you …" at bounding box center [595, 238] width 824 height 331
click at [848, 432] on div "18:13 Stop PMP Master 13/20 As the project manager in charge of an infrastructu…" at bounding box center [595, 357] width 824 height 625
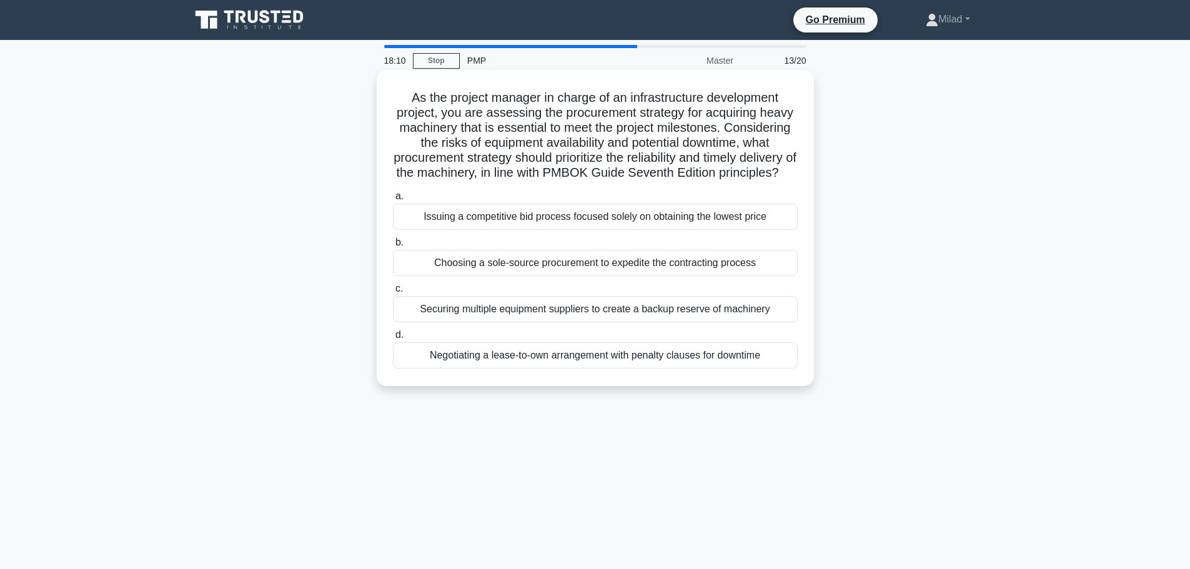
drag, startPoint x: 402, startPoint y: 97, endPoint x: 784, endPoint y: 394, distance: 483.9
click at [784, 381] on div "As the project manager in charge of an infrastructure development project, you …" at bounding box center [595, 228] width 427 height 306
copy div "As the project manager in charge of an infrastructure development project, you …"
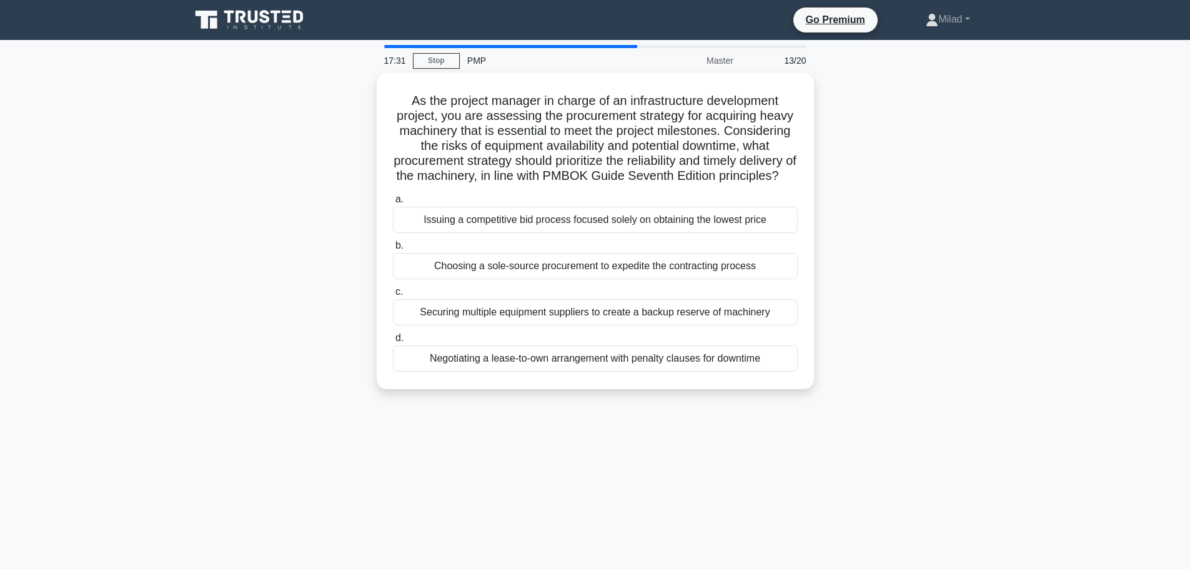
click at [844, 375] on div "As the project manager in charge of an infrastructure development project, you …" at bounding box center [595, 238] width 824 height 331
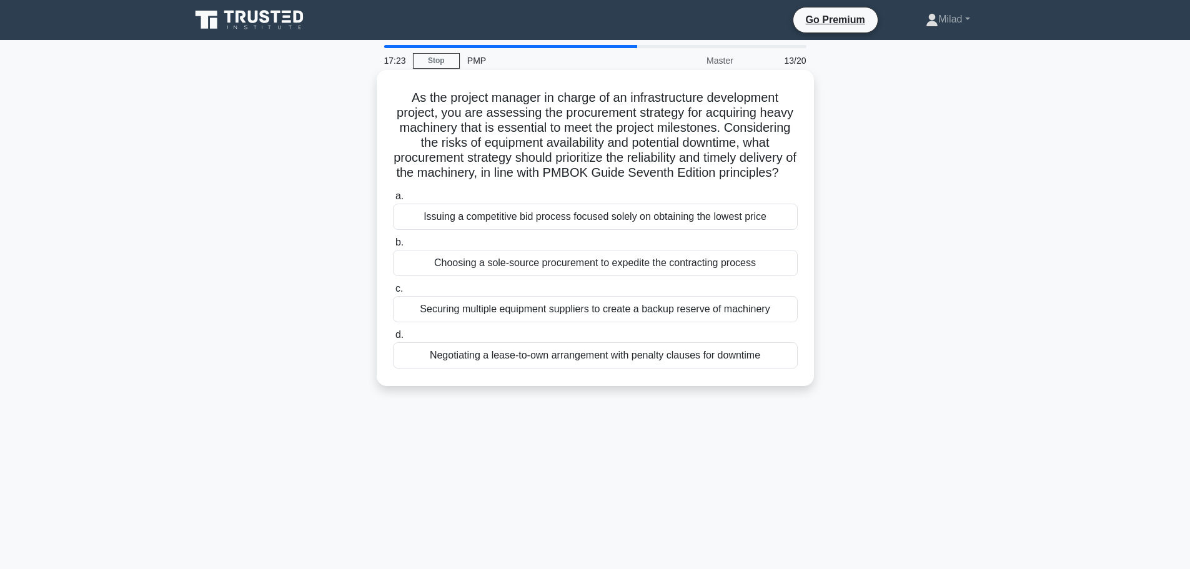
click at [754, 322] on div "Securing multiple equipment suppliers to create a backup reserve of machinery" at bounding box center [595, 309] width 405 height 26
click at [393, 293] on input "c. Securing multiple equipment suppliers to create a backup reserve of machinery" at bounding box center [393, 289] width 0 height 8
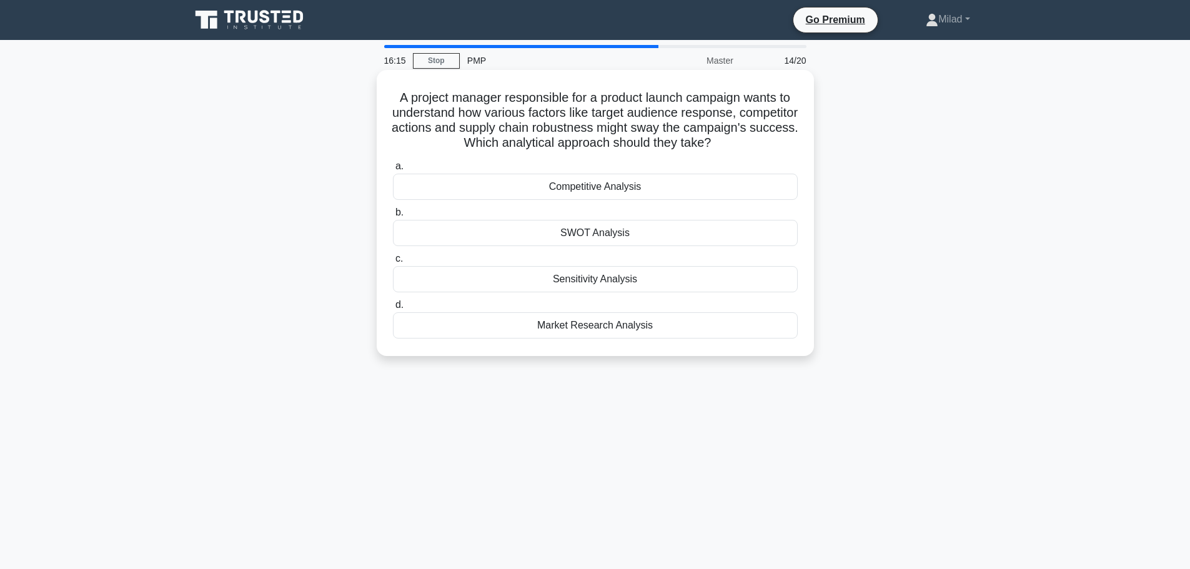
click at [735, 124] on h5 "A project manager responsible for a product launch campaign wants to understand…" at bounding box center [595, 120] width 407 height 61
click at [429, 142] on h5 "A project manager responsible for a product launch campaign wants to understand…" at bounding box center [595, 120] width 407 height 61
drag, startPoint x: 388, startPoint y: 93, endPoint x: 728, endPoint y: 326, distance: 411.4
click at [728, 326] on div "A project manager responsible for a product launch campaign wants to understand…" at bounding box center [595, 213] width 427 height 276
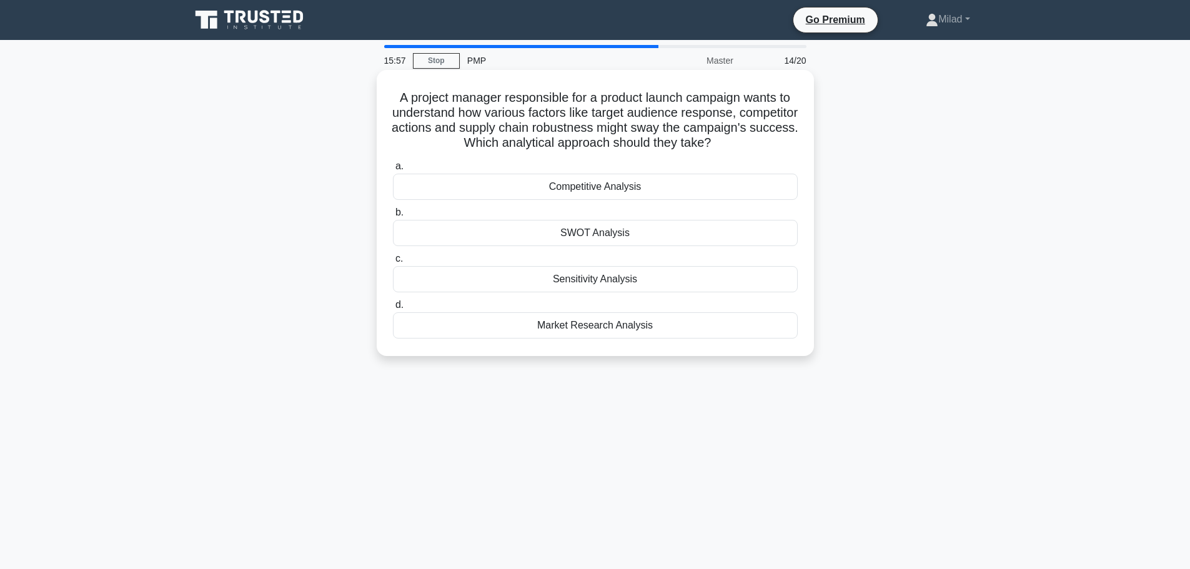
copy div "A project manager responsible for a product launch campaign wants to understand…"
click at [527, 397] on div "15:36 Stop PMP Master 14/20 A project manager responsible for a product launch …" at bounding box center [595, 357] width 824 height 625
click at [566, 184] on div "Competitive Analysis" at bounding box center [595, 187] width 405 height 26
click at [393, 171] on input "a. Competitive Analysis" at bounding box center [393, 166] width 0 height 8
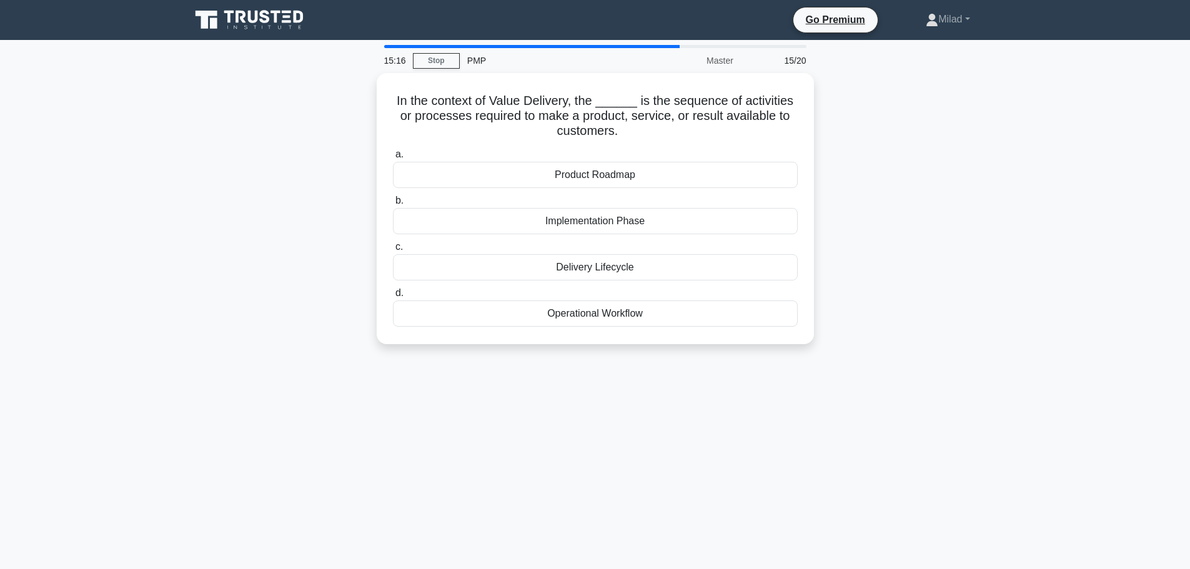
drag, startPoint x: 398, startPoint y: 94, endPoint x: 757, endPoint y: 359, distance: 445.7
click at [757, 359] on div "In the context of Value Delivery, the ______ is the sequence of activities or p…" at bounding box center [595, 216] width 824 height 286
click at [883, 391] on div "15:06 Stop PMP Master 15/20 In the context of Value Delivery, the ______ is the…" at bounding box center [595, 357] width 824 height 625
click at [598, 317] on div "Operational Workflow" at bounding box center [595, 310] width 405 height 26
click at [393, 294] on input "d. Operational Workflow" at bounding box center [393, 290] width 0 height 8
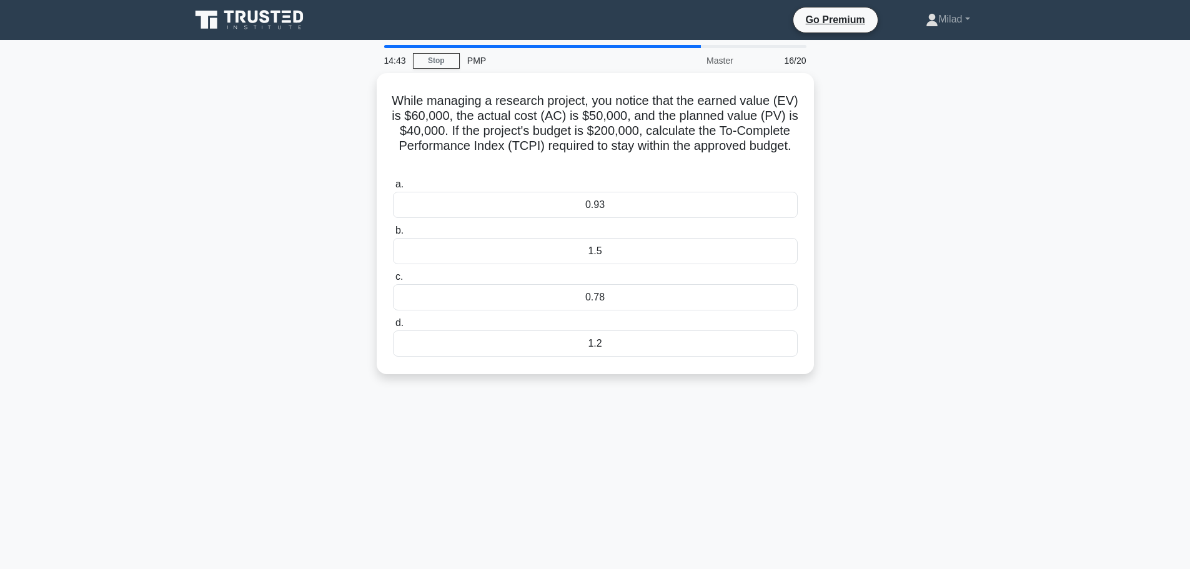
click at [821, 467] on div "14:43 Stop PMP Master 16/20 While managing a research project, you notice that …" at bounding box center [595, 357] width 824 height 625
click at [600, 204] on div "0.93" at bounding box center [595, 202] width 405 height 26
click at [393, 185] on input "a. 0.93" at bounding box center [393, 181] width 0 height 8
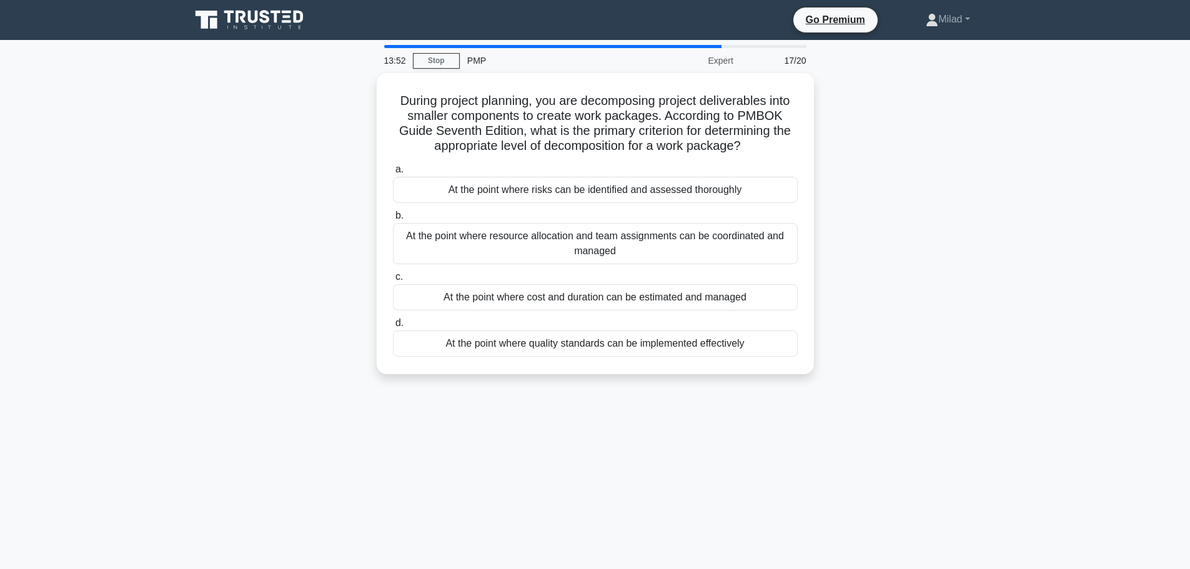
drag, startPoint x: 395, startPoint y: 96, endPoint x: 818, endPoint y: 403, distance: 523.1
click at [818, 403] on div "13:52 Stop PMP Expert 17/20 During project planning, you are decomposing projec…" at bounding box center [595, 357] width 824 height 625
click at [964, 315] on div "During project planning, you are decomposing project deliverables into smaller …" at bounding box center [595, 231] width 824 height 316
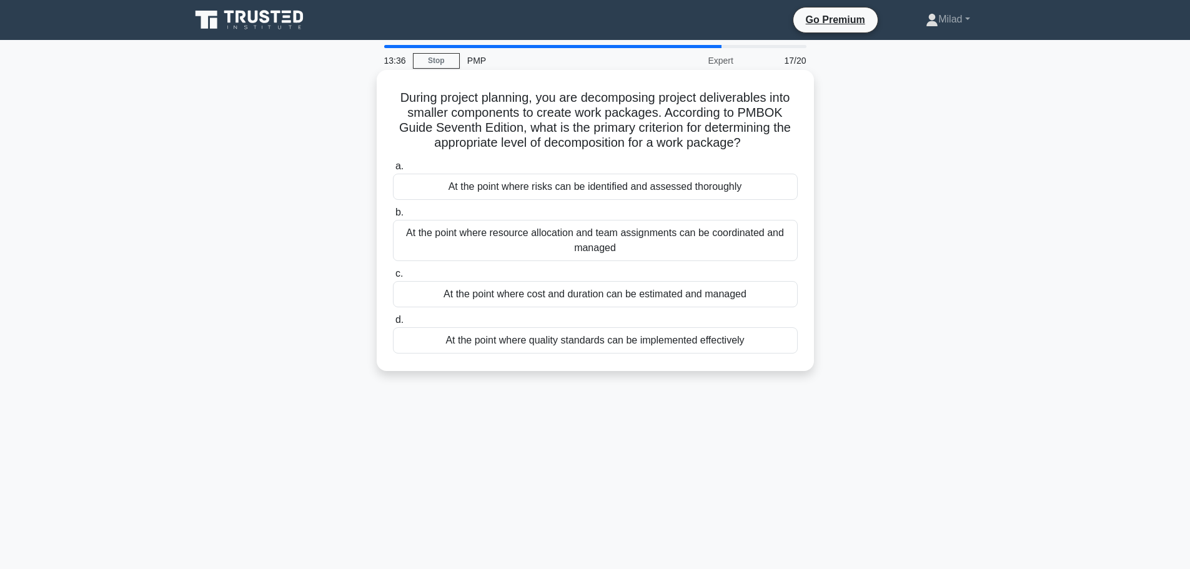
click at [707, 294] on div "At the point where cost and duration can be estimated and managed" at bounding box center [595, 294] width 405 height 26
click at [393, 278] on input "c. At the point where cost and duration can be estimated and managed" at bounding box center [393, 274] width 0 height 8
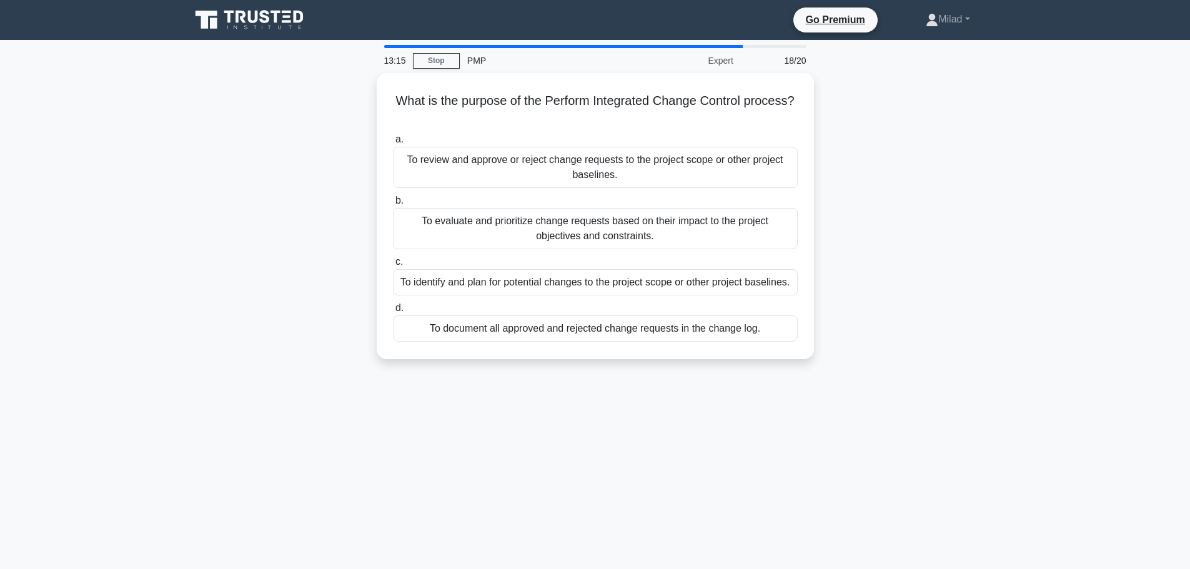
drag, startPoint x: 388, startPoint y: 94, endPoint x: 799, endPoint y: 383, distance: 503.4
click at [799, 383] on div "13:15 Stop PMP Expert 18/20 What is the purpose of the Perform Integrated Chang…" at bounding box center [595, 357] width 824 height 625
click at [881, 325] on div "What is the purpose of the Perform Integrated Change Control process? .spinner_…" at bounding box center [595, 223] width 824 height 301
click at [914, 204] on div "What is the purpose of the Perform Integrated Change Control process? .spinner_…" at bounding box center [595, 223] width 824 height 301
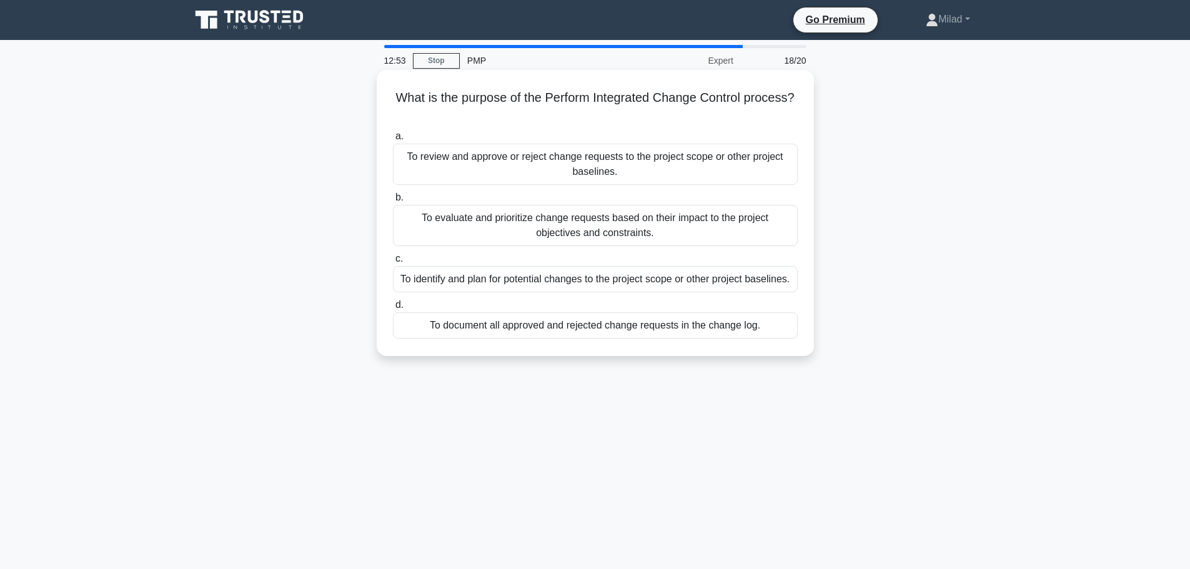
click at [588, 233] on div "To evaluate and prioritize change requests based on their impact to the project…" at bounding box center [595, 225] width 405 height 41
click at [393, 202] on input "b. To evaluate and prioritize change requests based on their impact to the proj…" at bounding box center [393, 198] width 0 height 8
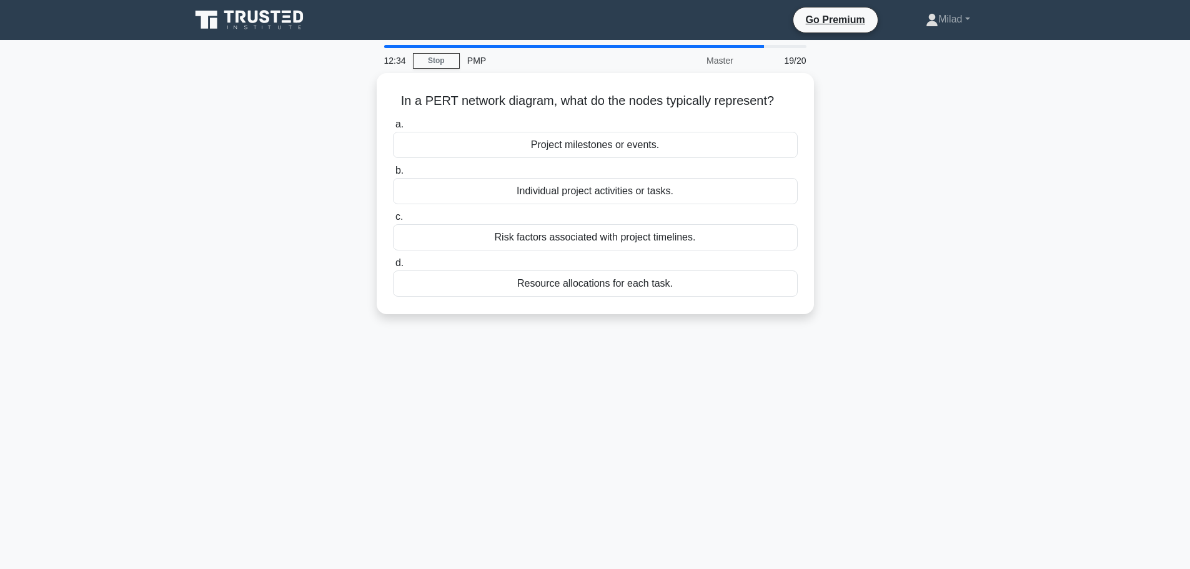
drag, startPoint x: 392, startPoint y: 97, endPoint x: 686, endPoint y: 316, distance: 366.9
click at [686, 316] on div "In a PERT network diagram, what do the nodes typically represent? .spinner_0XTQ…" at bounding box center [595, 201] width 824 height 256
click at [877, 359] on div "12:23 Stop PMP Master 19/20 In a PERT network diagram, what do the nodes typica…" at bounding box center [595, 357] width 824 height 625
click at [922, 234] on div "In a PERT network diagram, what do the nodes typically represent? .spinner_0XTQ…" at bounding box center [595, 201] width 824 height 256
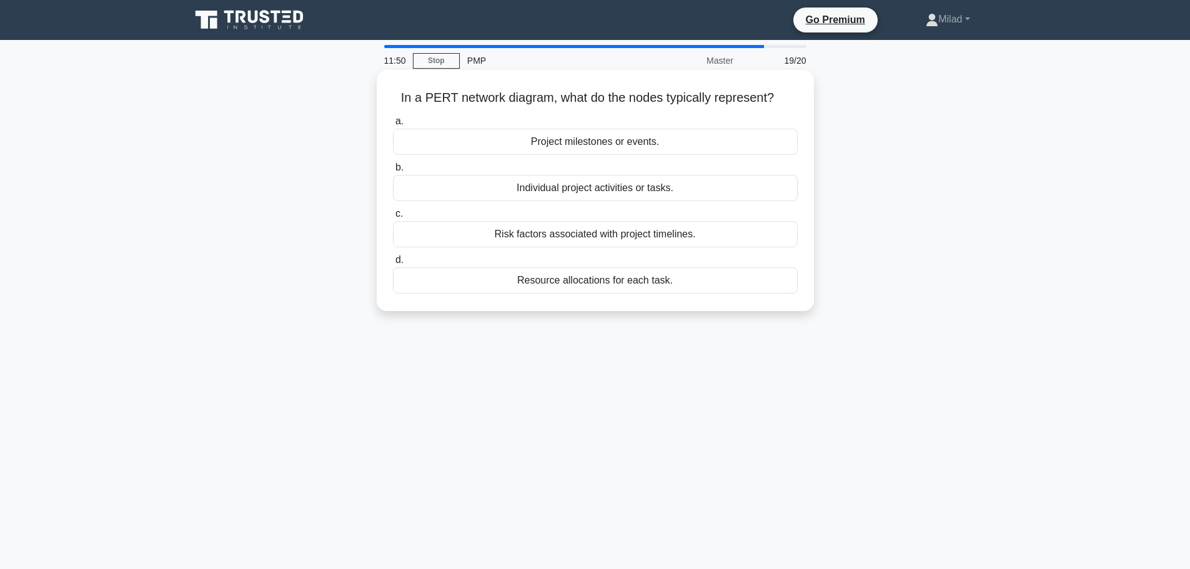
click at [591, 144] on div "Project milestones or events." at bounding box center [595, 142] width 405 height 26
click at [393, 126] on input "a. Project milestones or events." at bounding box center [393, 121] width 0 height 8
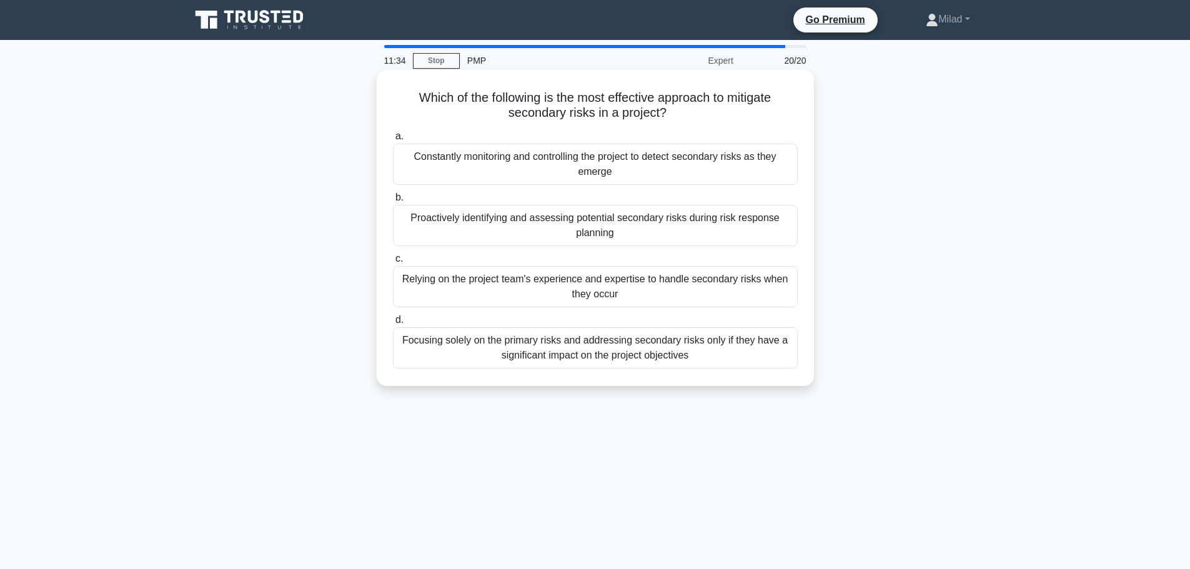
click at [517, 232] on div "Proactively identifying and assessing potential secondary risks during risk res…" at bounding box center [595, 225] width 405 height 41
click at [393, 202] on input "b. Proactively identifying and assessing potential secondary risks during risk …" at bounding box center [393, 198] width 0 height 8
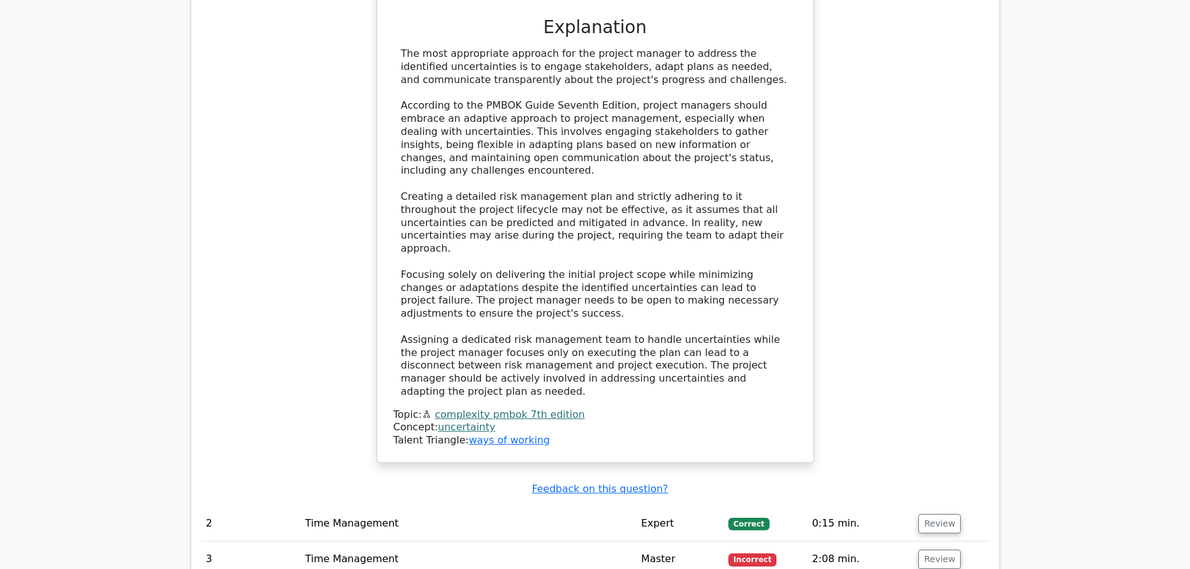
scroll to position [1874, 0]
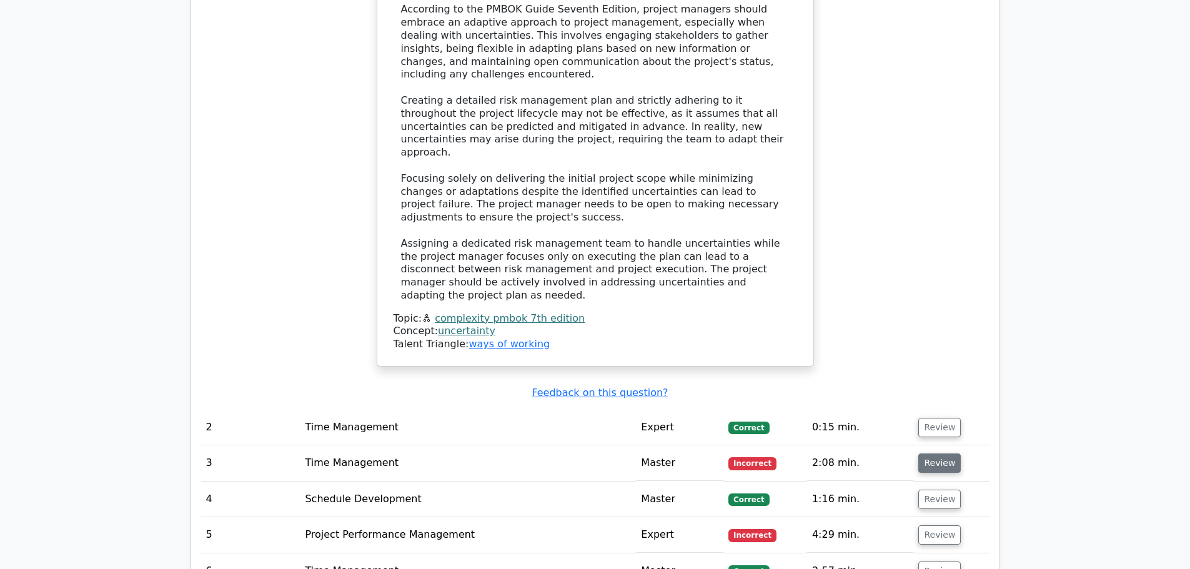
click at [937, 453] on button "Review" at bounding box center [939, 462] width 42 height 19
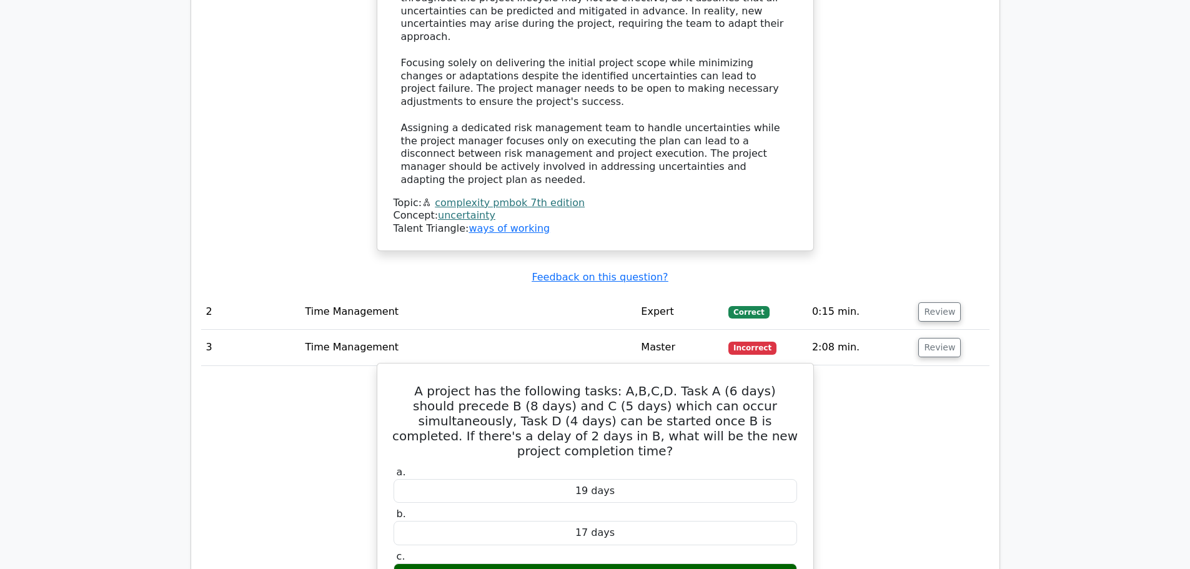
scroll to position [1999, 0]
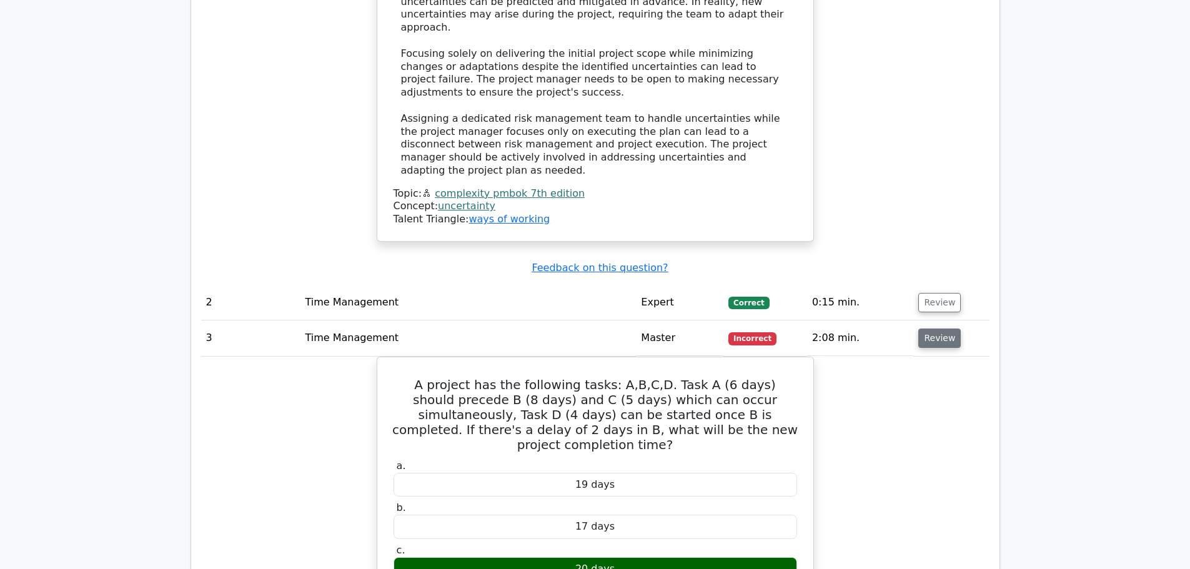
click at [929, 329] on button "Review" at bounding box center [939, 338] width 42 height 19
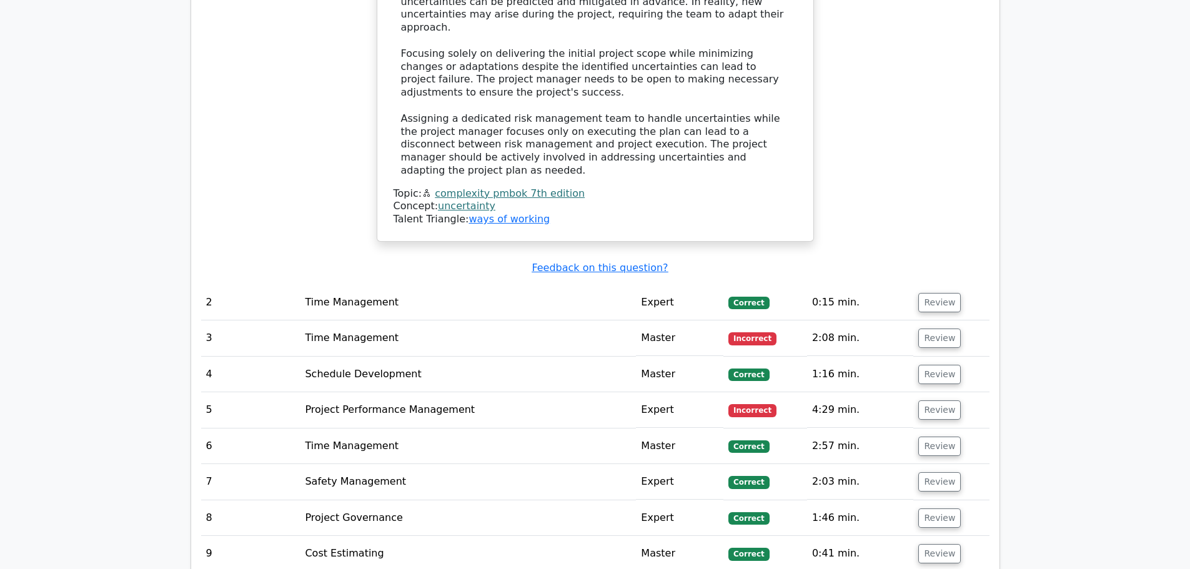
click at [934, 392] on td "Review" at bounding box center [951, 410] width 76 height 36
click at [928, 400] on button "Review" at bounding box center [939, 409] width 42 height 19
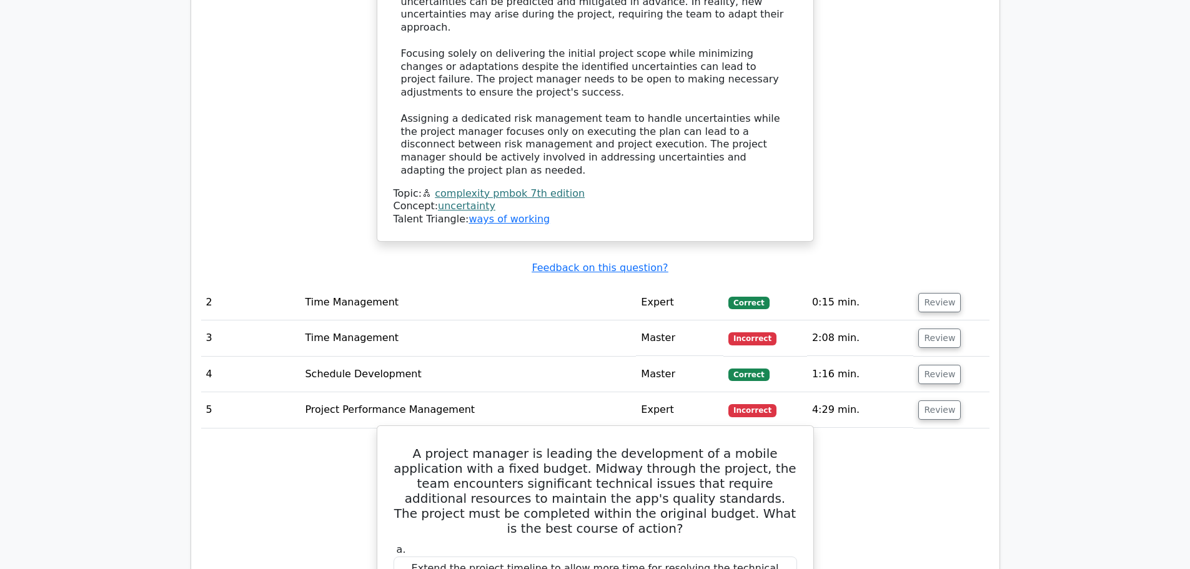
scroll to position [2061, 0]
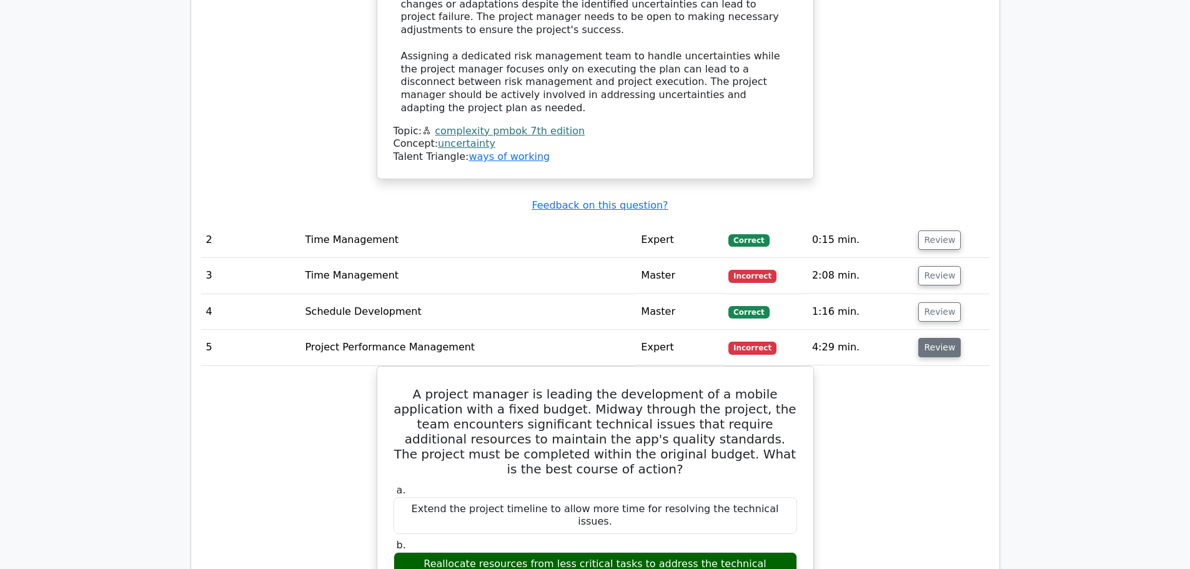
click at [921, 338] on button "Review" at bounding box center [939, 347] width 42 height 19
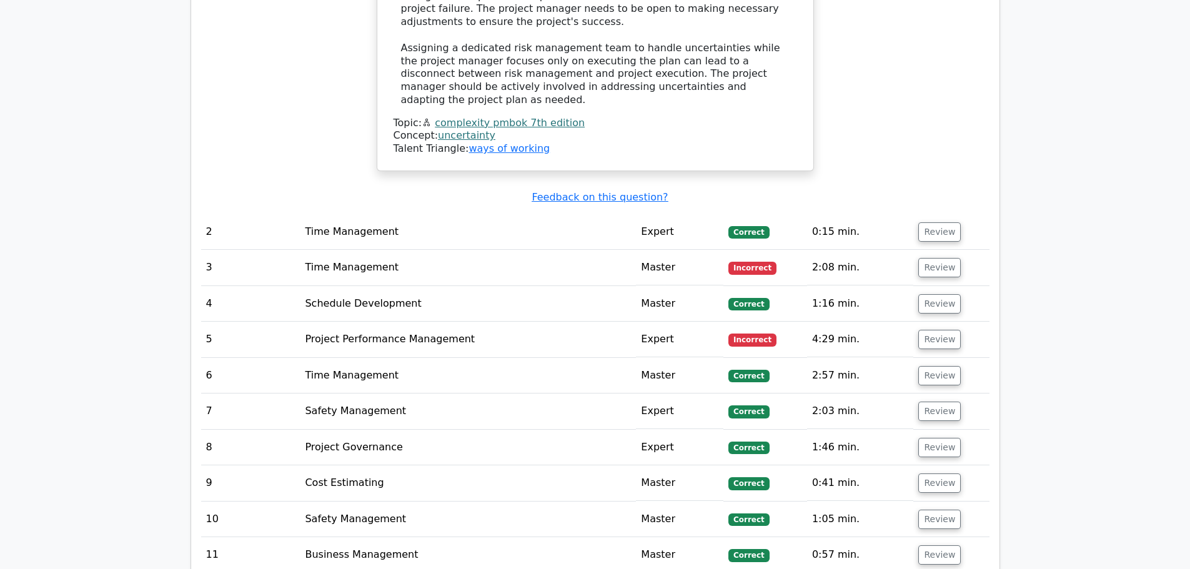
scroll to position [2124, 0]
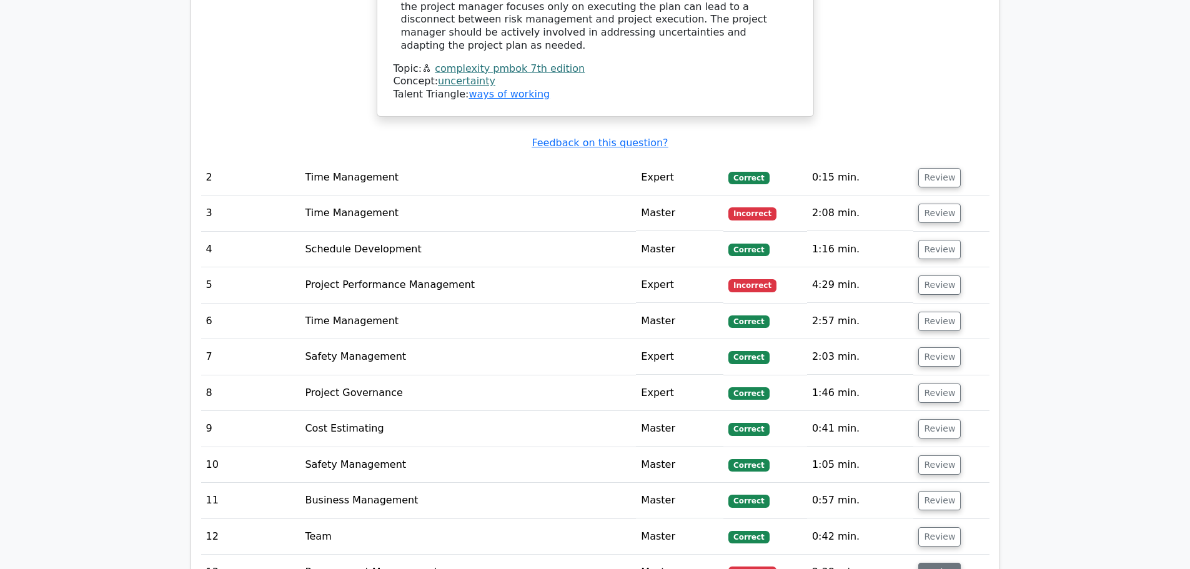
click at [936, 563] on button "Review" at bounding box center [939, 572] width 42 height 19
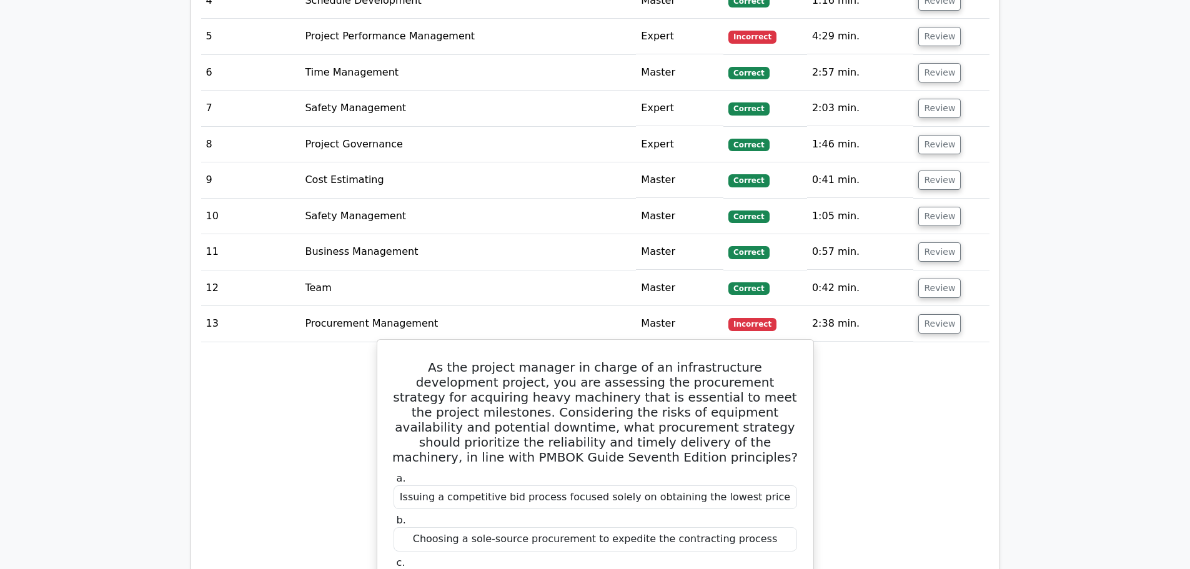
scroll to position [2373, 0]
click at [933, 313] on button "Review" at bounding box center [939, 322] width 42 height 19
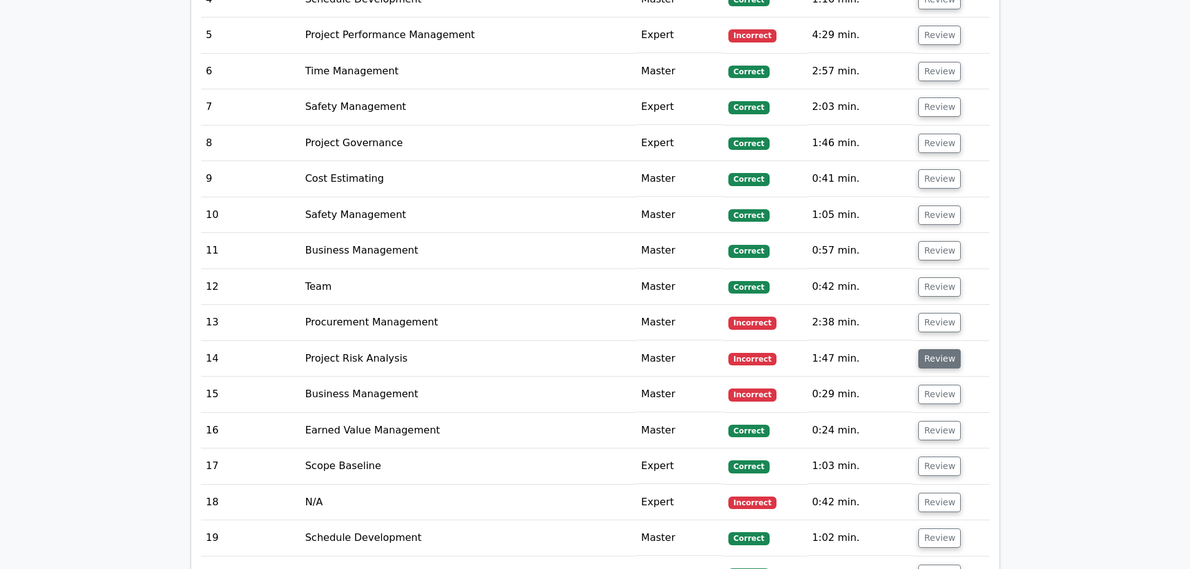
click at [933, 349] on button "Review" at bounding box center [939, 358] width 42 height 19
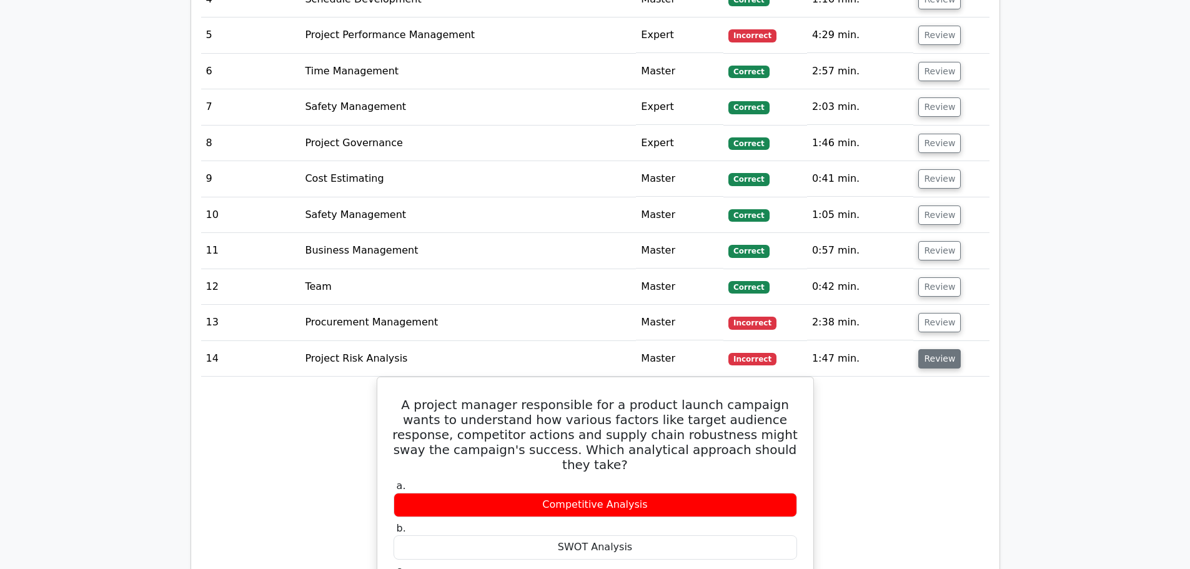
click at [932, 349] on button "Review" at bounding box center [939, 358] width 42 height 19
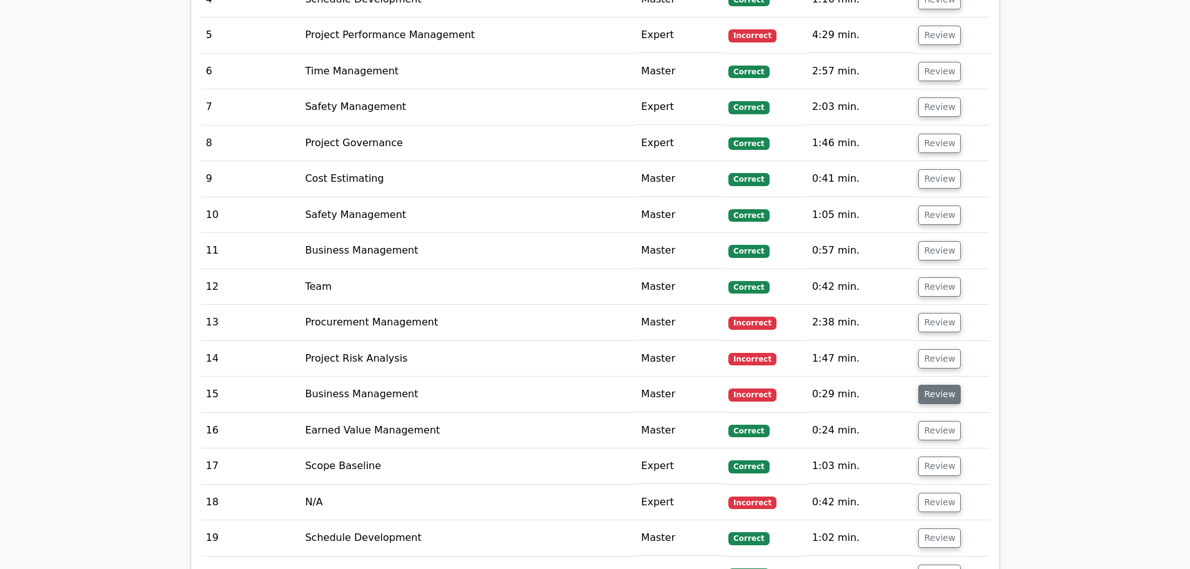
click at [936, 385] on button "Review" at bounding box center [939, 394] width 42 height 19
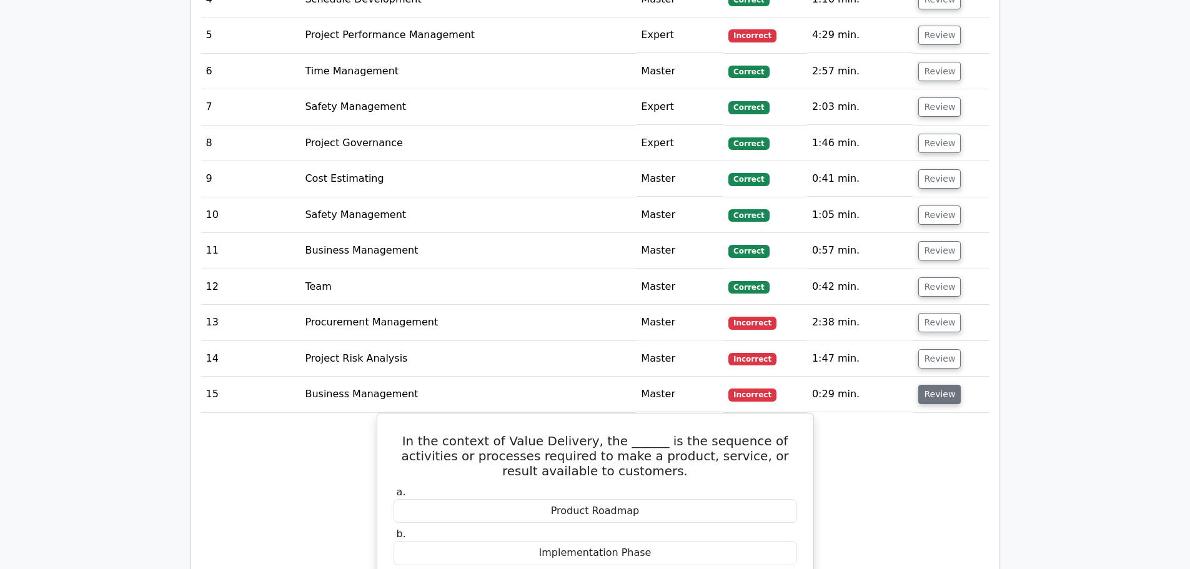
click at [934, 385] on button "Review" at bounding box center [939, 394] width 42 height 19
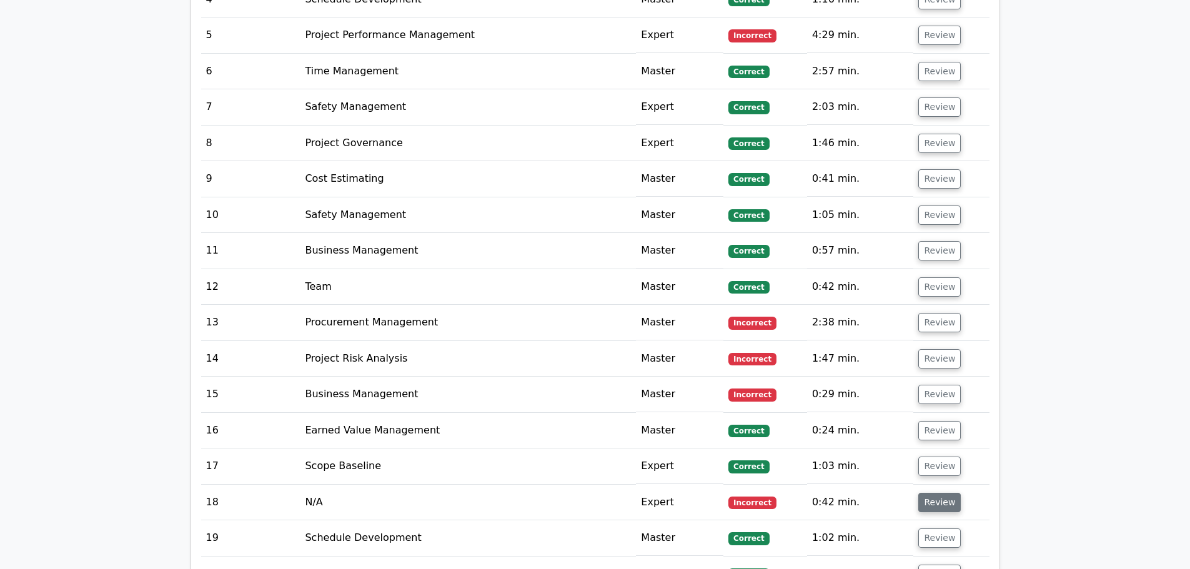
click at [936, 493] on button "Review" at bounding box center [939, 502] width 42 height 19
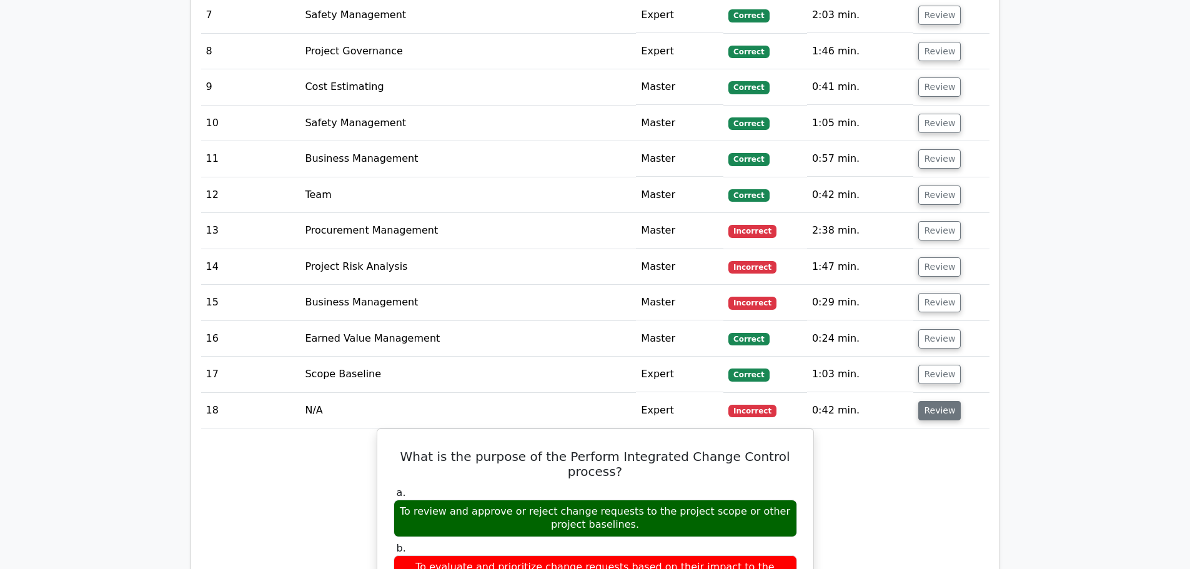
scroll to position [2498, 0]
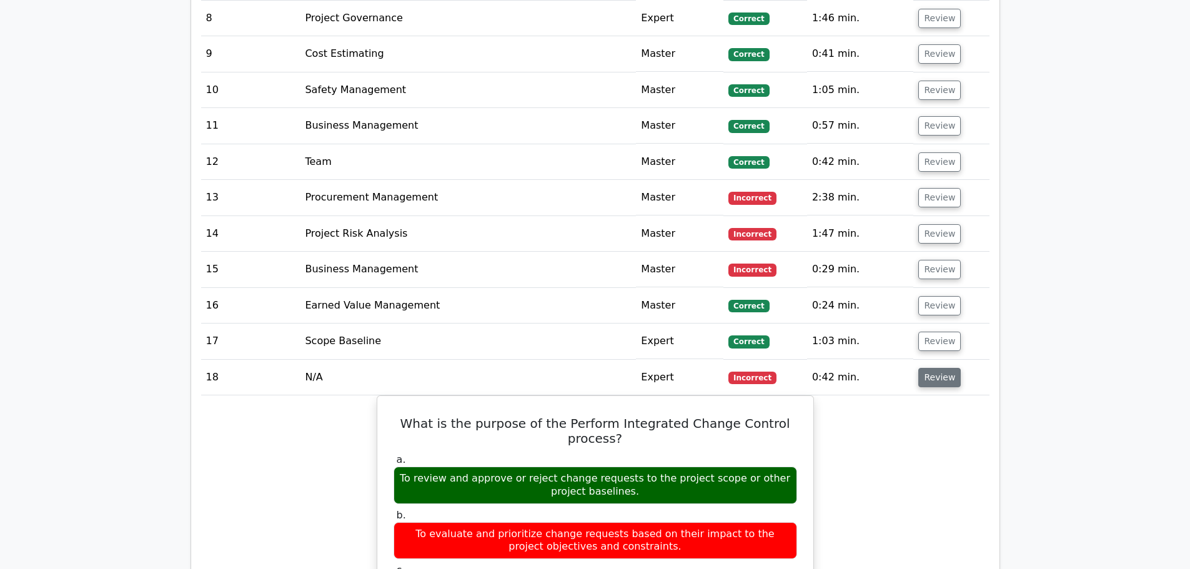
click at [935, 368] on button "Review" at bounding box center [939, 377] width 42 height 19
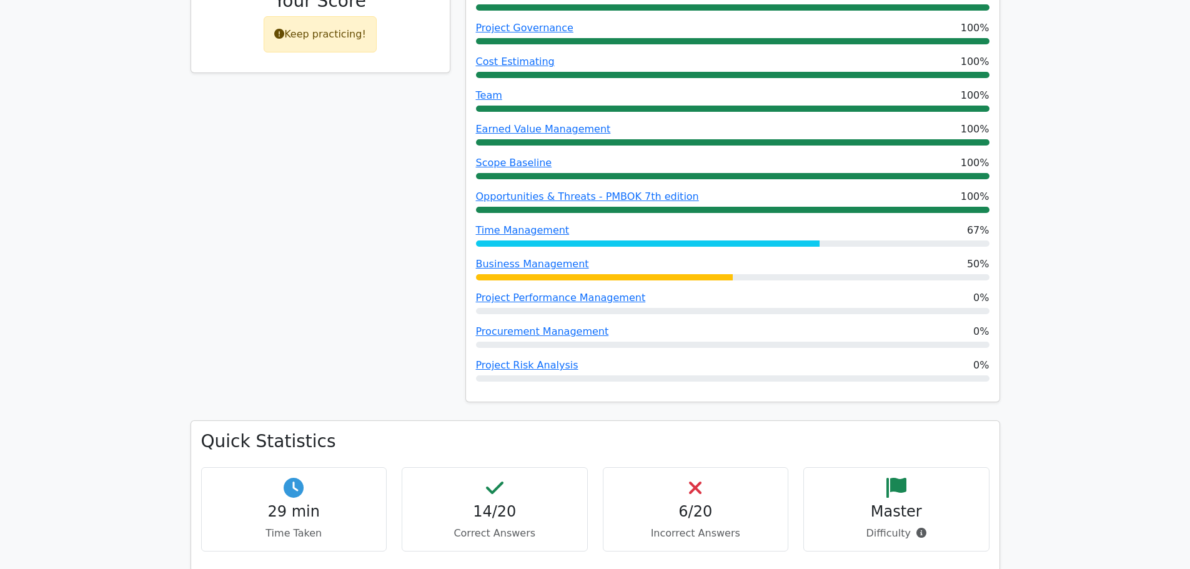
scroll to position [999, 0]
